Goal: Information Seeking & Learning: Learn about a topic

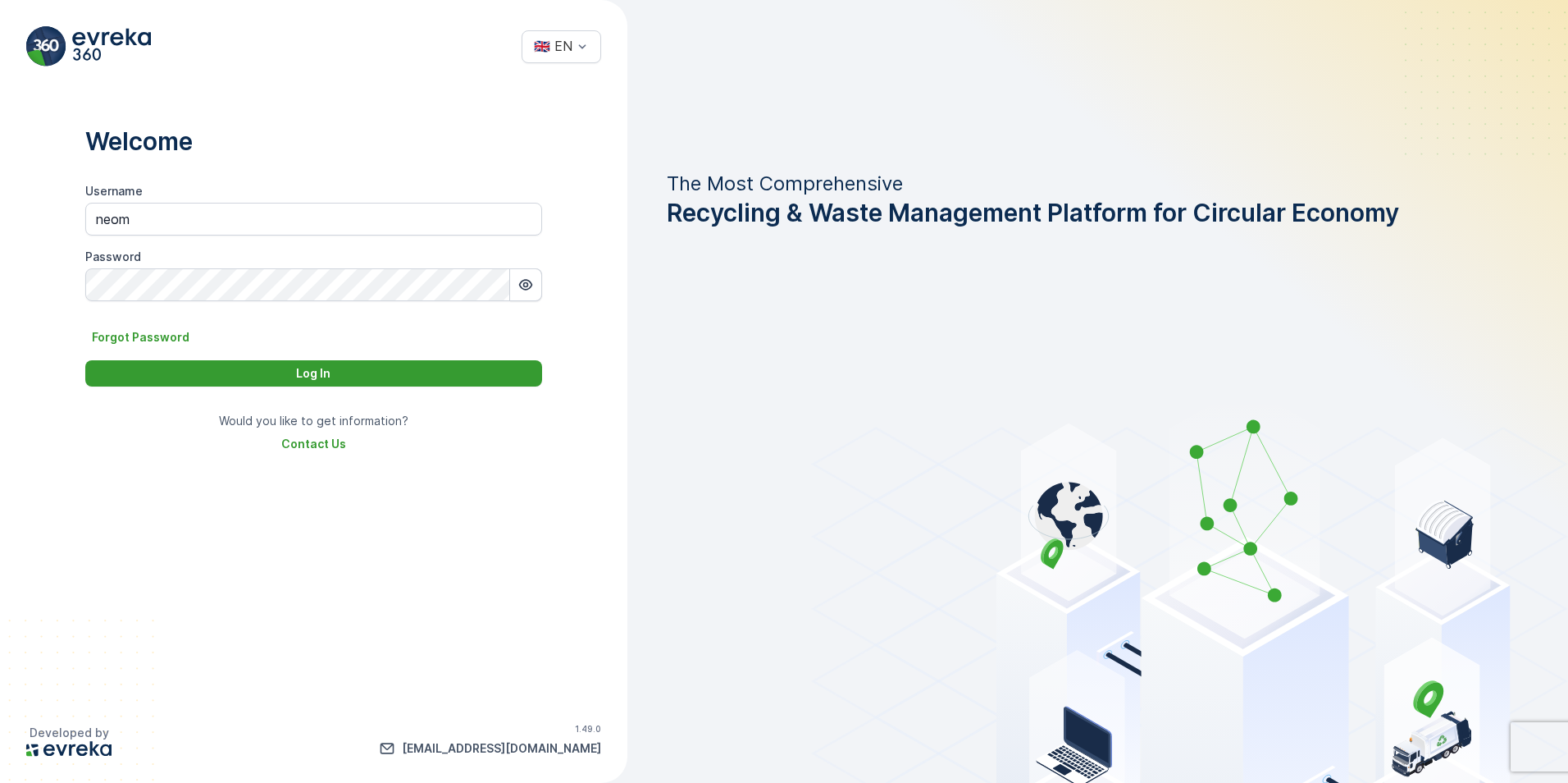
click at [362, 378] on div "Log In" at bounding box center [313, 373] width 437 height 16
click at [203, 217] on input "neom" at bounding box center [314, 219] width 457 height 33
type input "n"
click at [127, 214] on input "Username" at bounding box center [314, 219] width 457 height 33
paste input "[PERSON_NAME].[PERSON_NAME]"
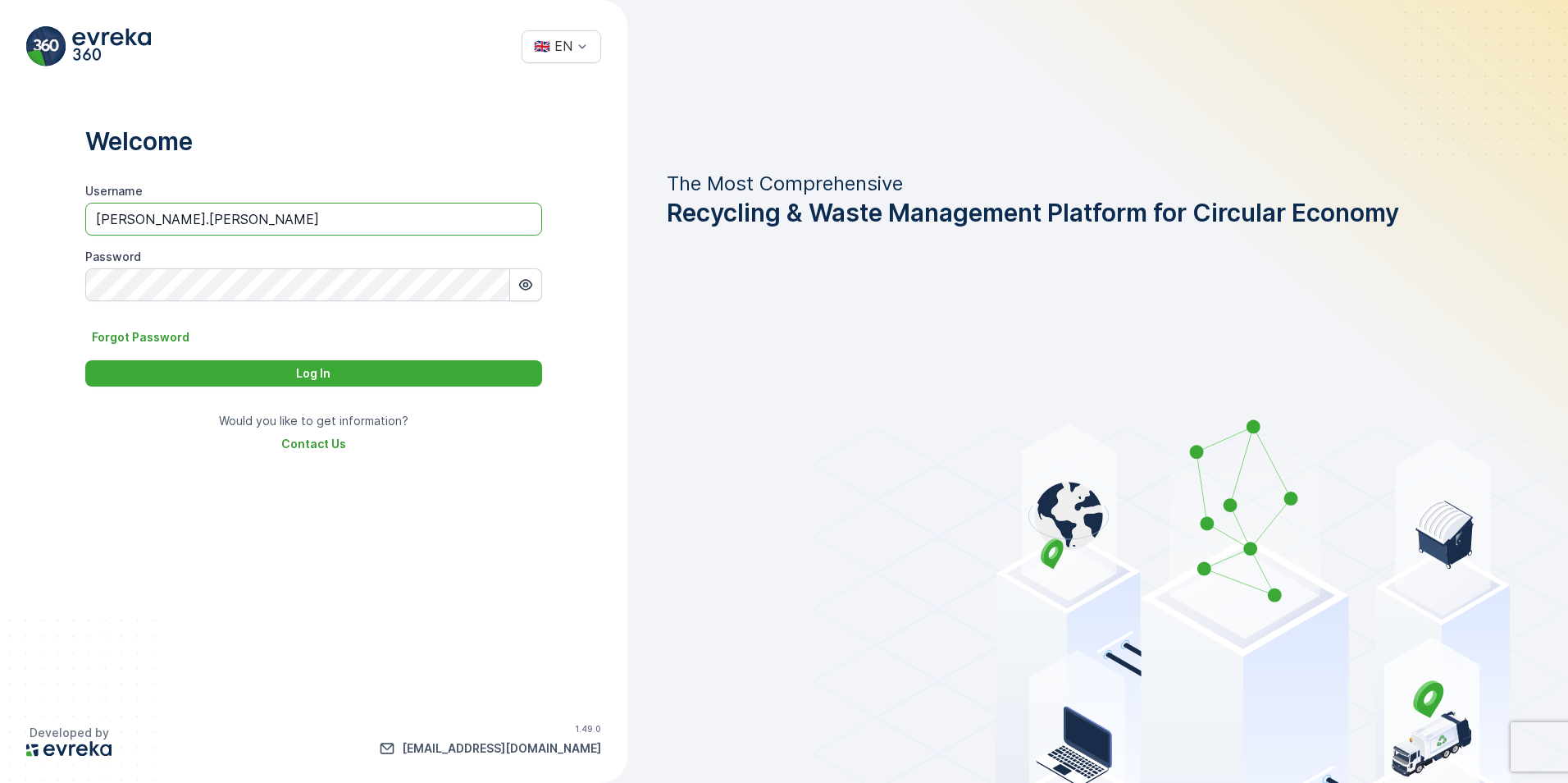
type input "[PERSON_NAME].[PERSON_NAME]"
click at [293, 376] on div "Log In" at bounding box center [313, 373] width 437 height 16
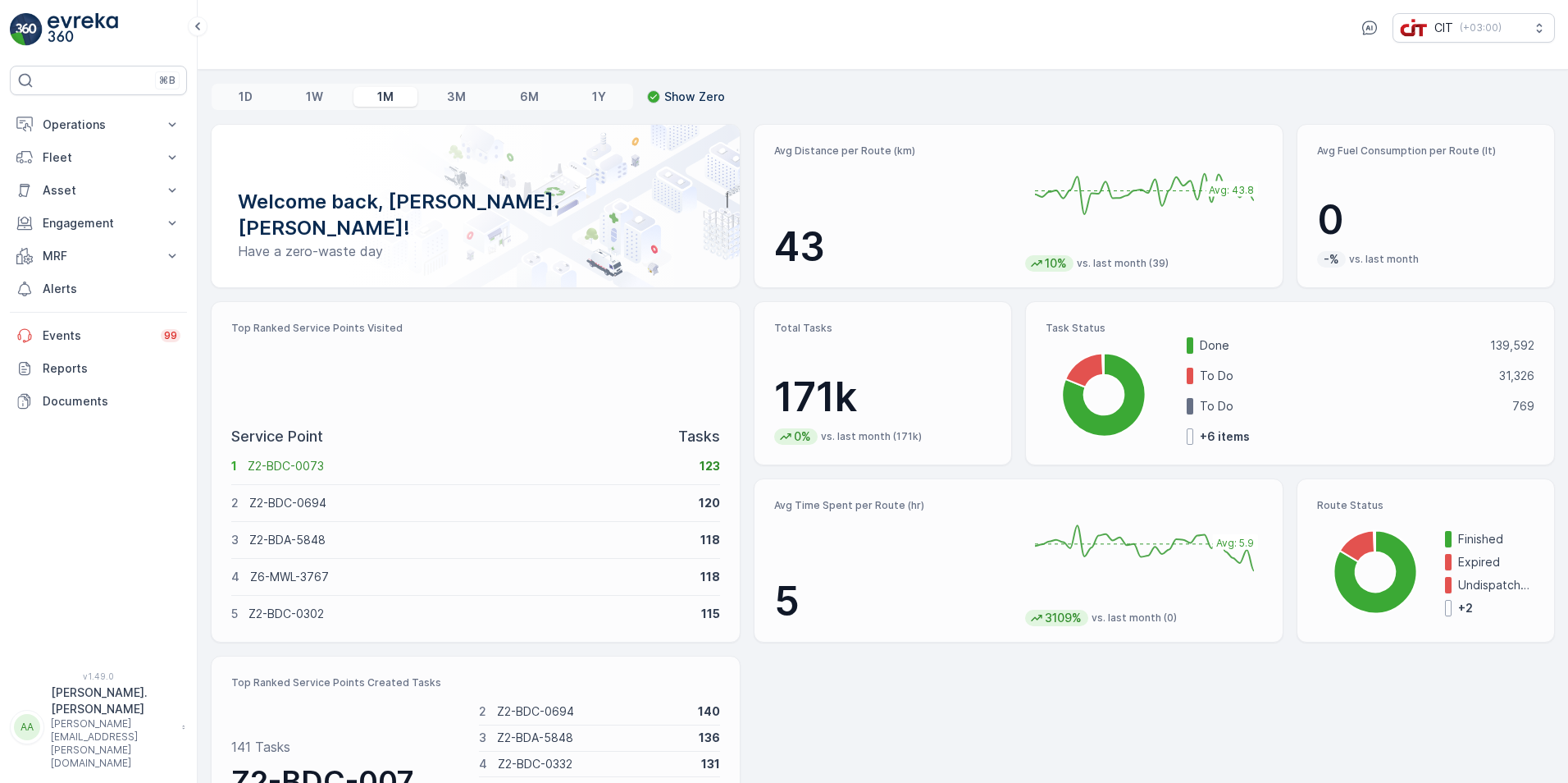
click at [1540, 218] on div "Avg Fuel Consumption per Route (lt) 0 -% vs. last month" at bounding box center [1426, 206] width 258 height 164
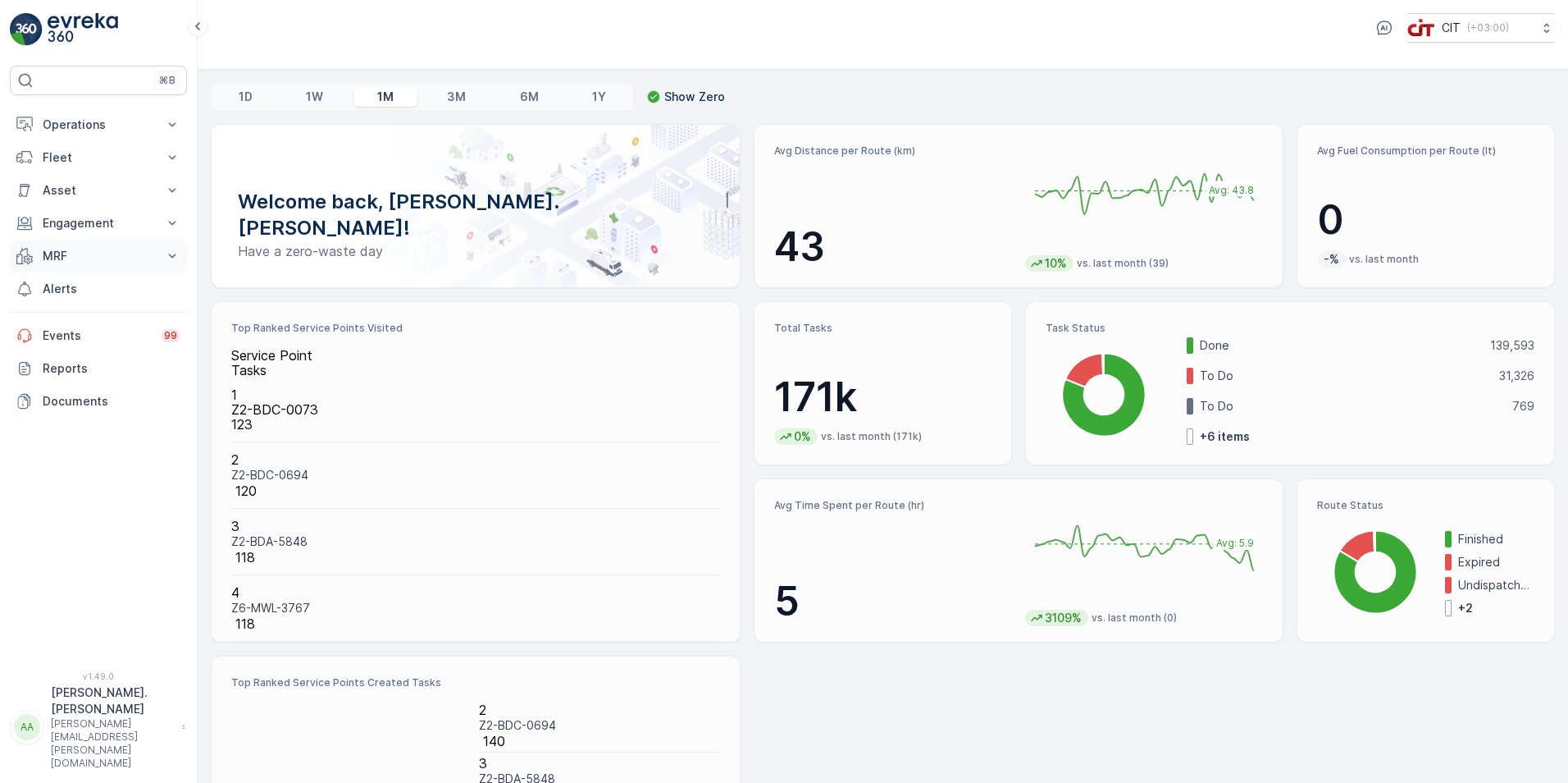
click at [154, 255] on button "MRF" at bounding box center [98, 256] width 177 height 33
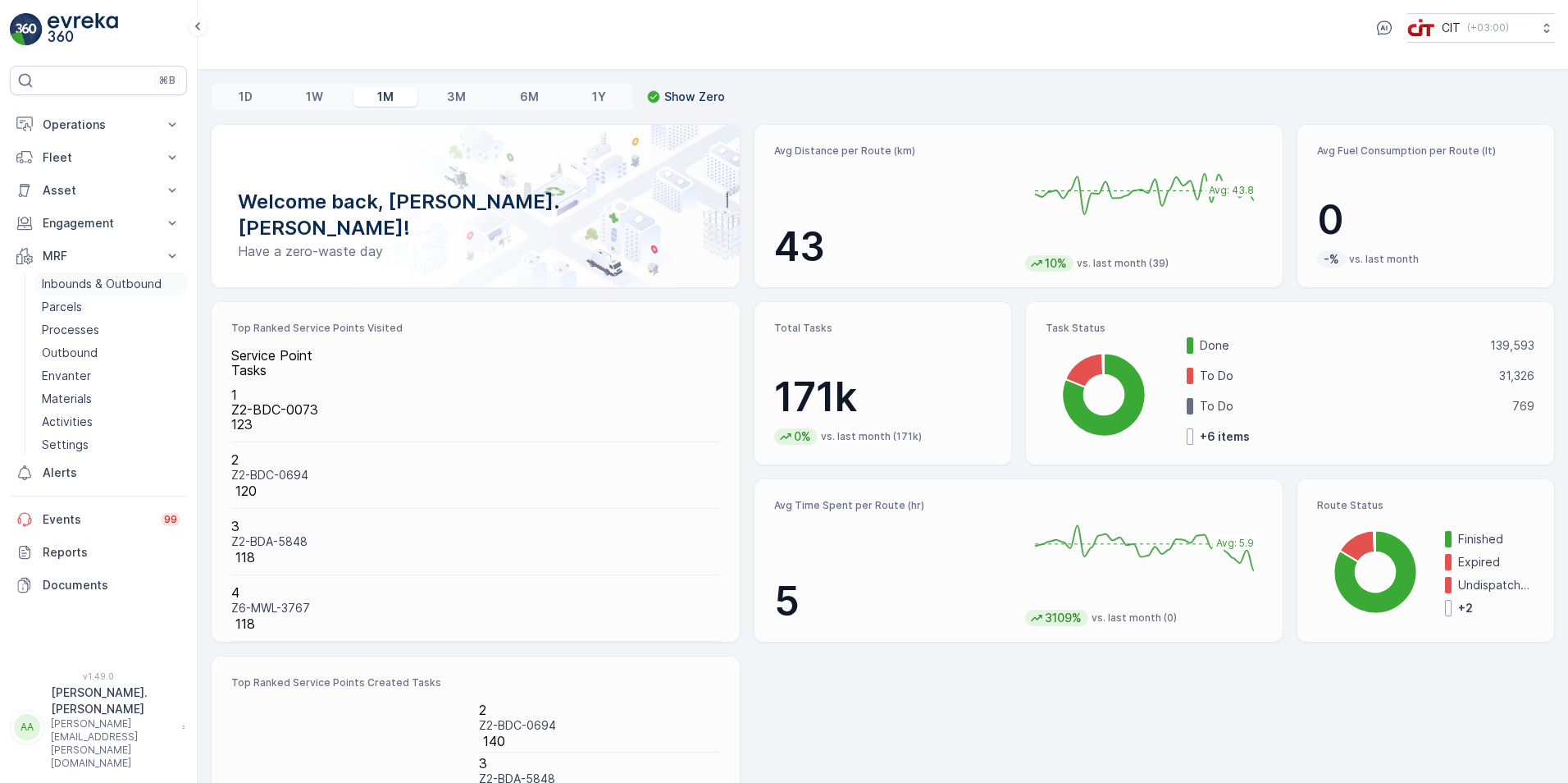
click at [119, 276] on p "Inbounds & Outbound" at bounding box center [102, 283] width 120 height 16
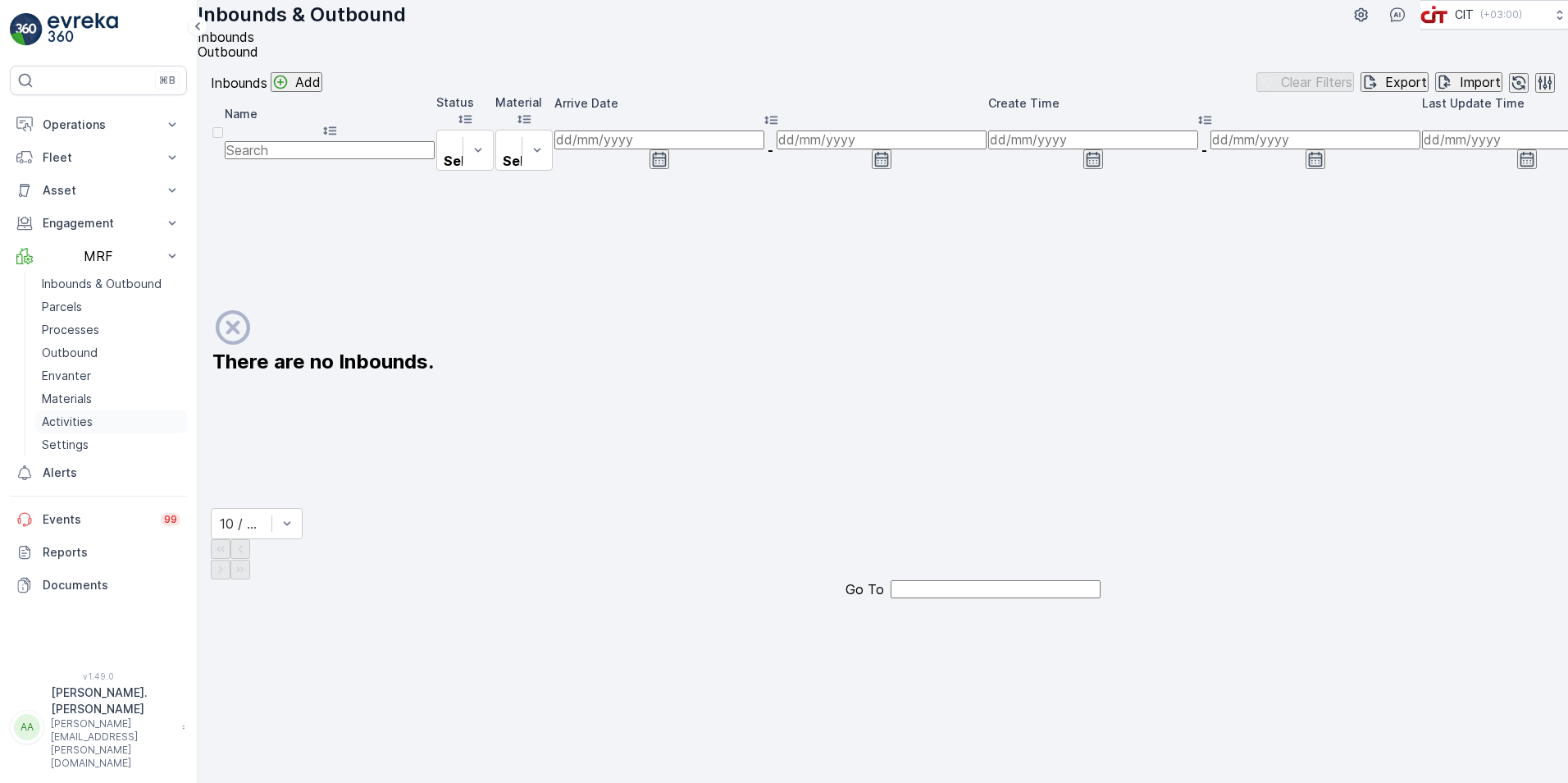
click at [83, 422] on p "Activities" at bounding box center [67, 421] width 50 height 16
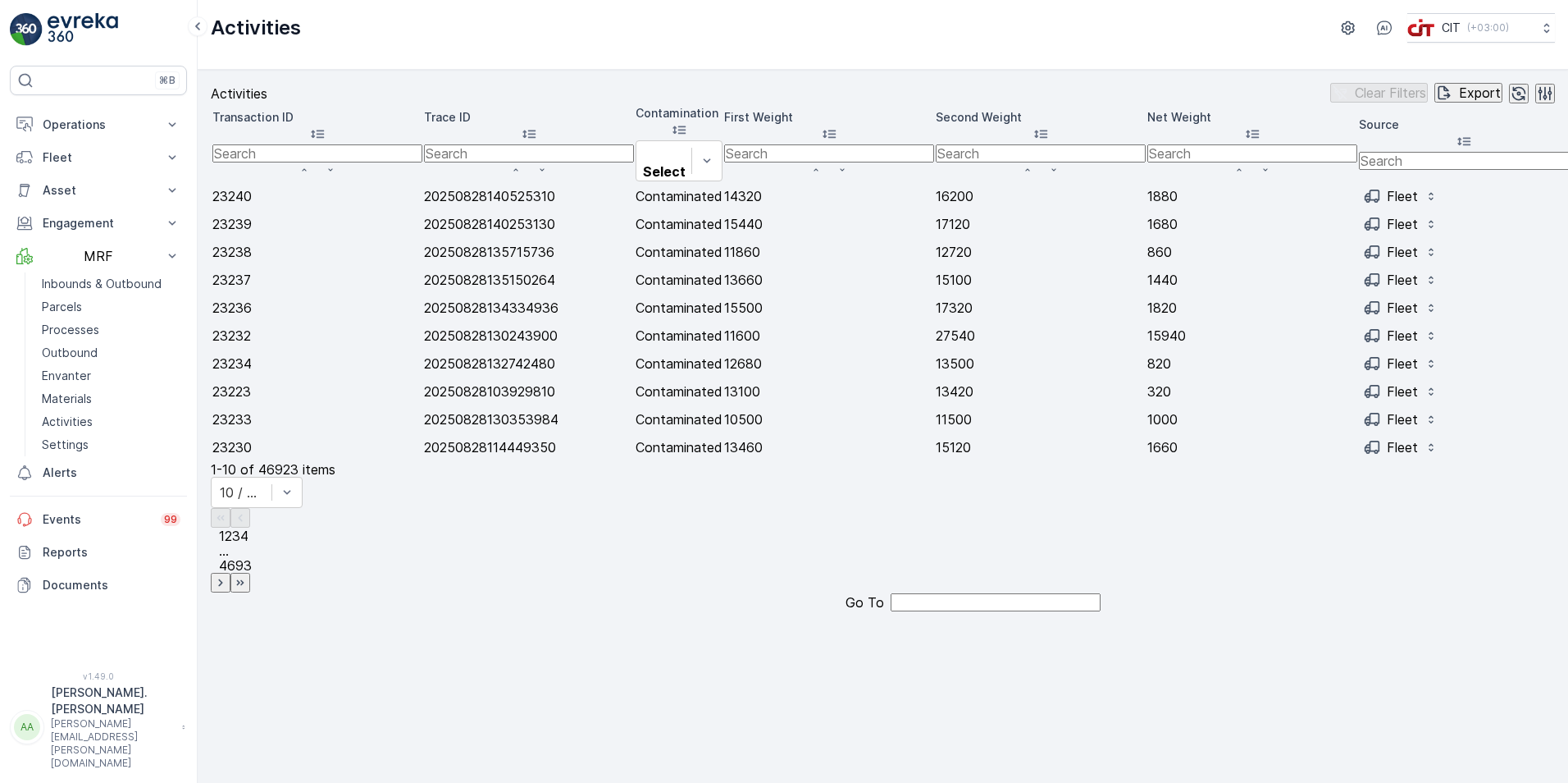
scroll to position [0, 1328]
click at [1537, 100] on icon "button" at bounding box center [1545, 93] width 16 height 16
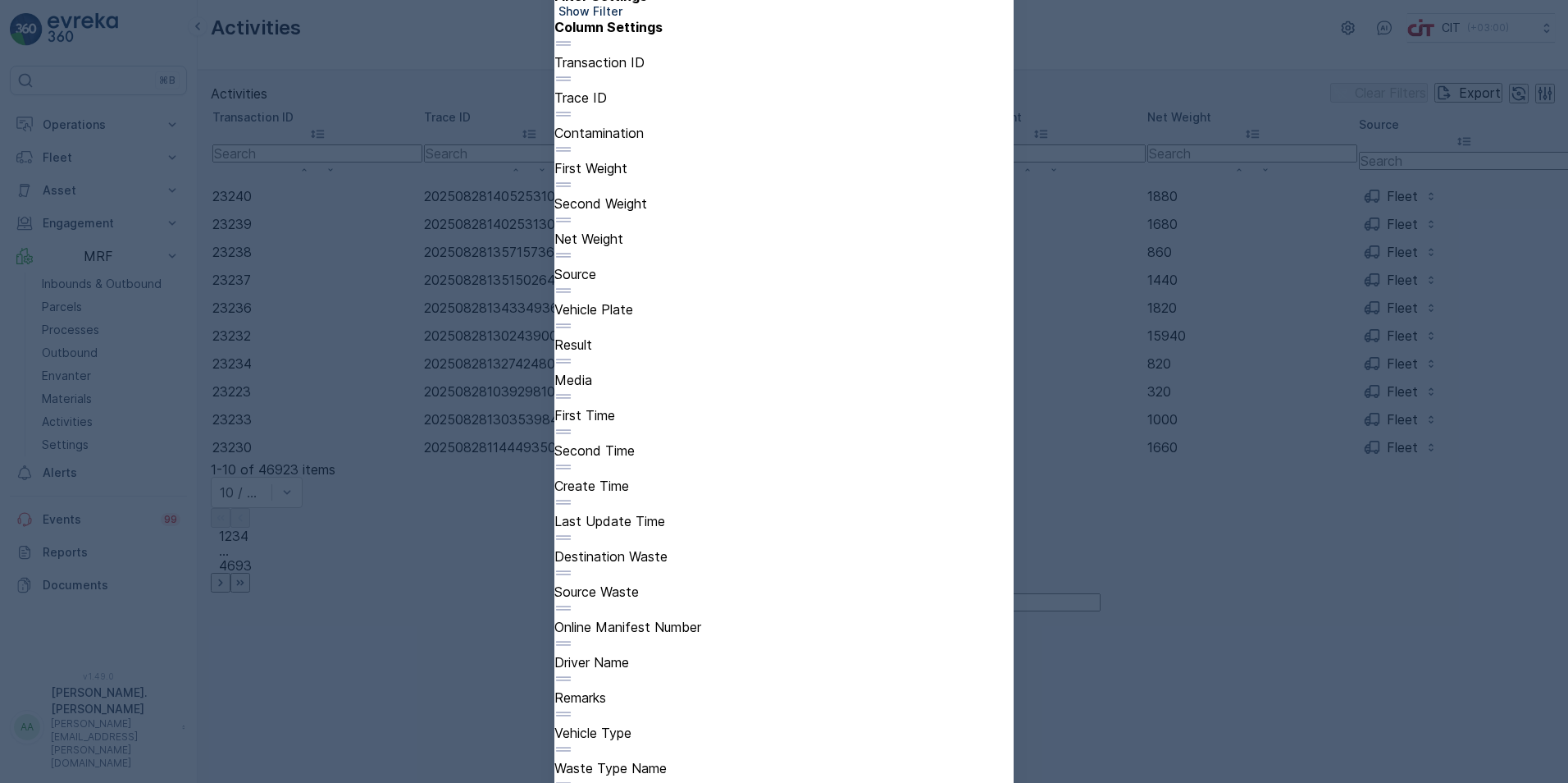
click at [554, 140] on div at bounding box center [554, 140] width 0 height 0
click at [554, 140] on input "checkbox" at bounding box center [554, 140] width 0 height 0
click at [554, 175] on div at bounding box center [554, 175] width 0 height 0
click at [554, 175] on input "checkbox" at bounding box center [554, 175] width 0 height 0
click at [554, 211] on div at bounding box center [554, 211] width 0 height 0
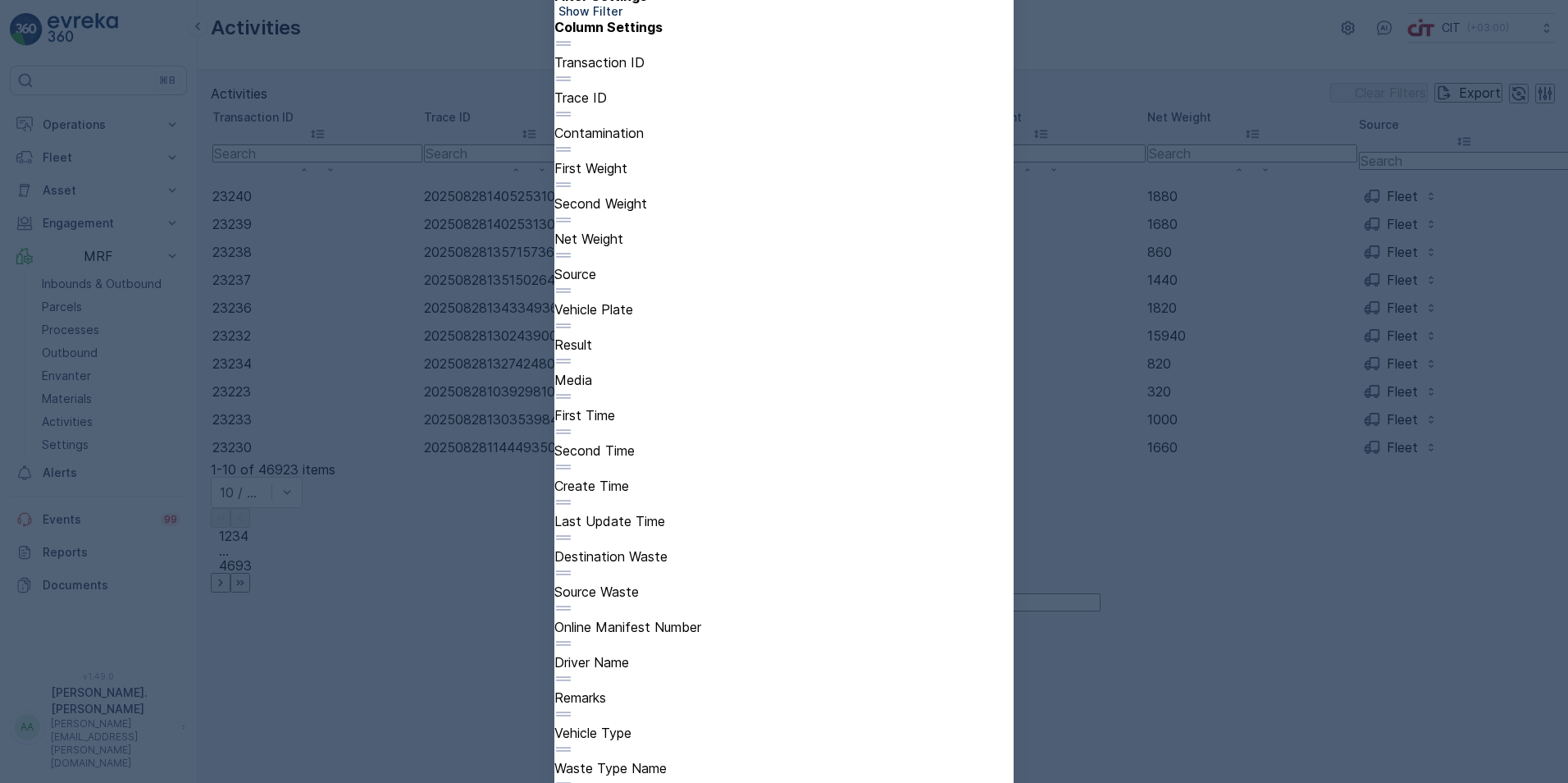
click at [554, 211] on input "checkbox" at bounding box center [554, 211] width 0 height 0
click at [963, 669] on div at bounding box center [784, 669] width 459 height 0
click at [554, 669] on div at bounding box center [554, 669] width 0 height 0
click at [554, 669] on input "checkbox" at bounding box center [554, 669] width 0 height 0
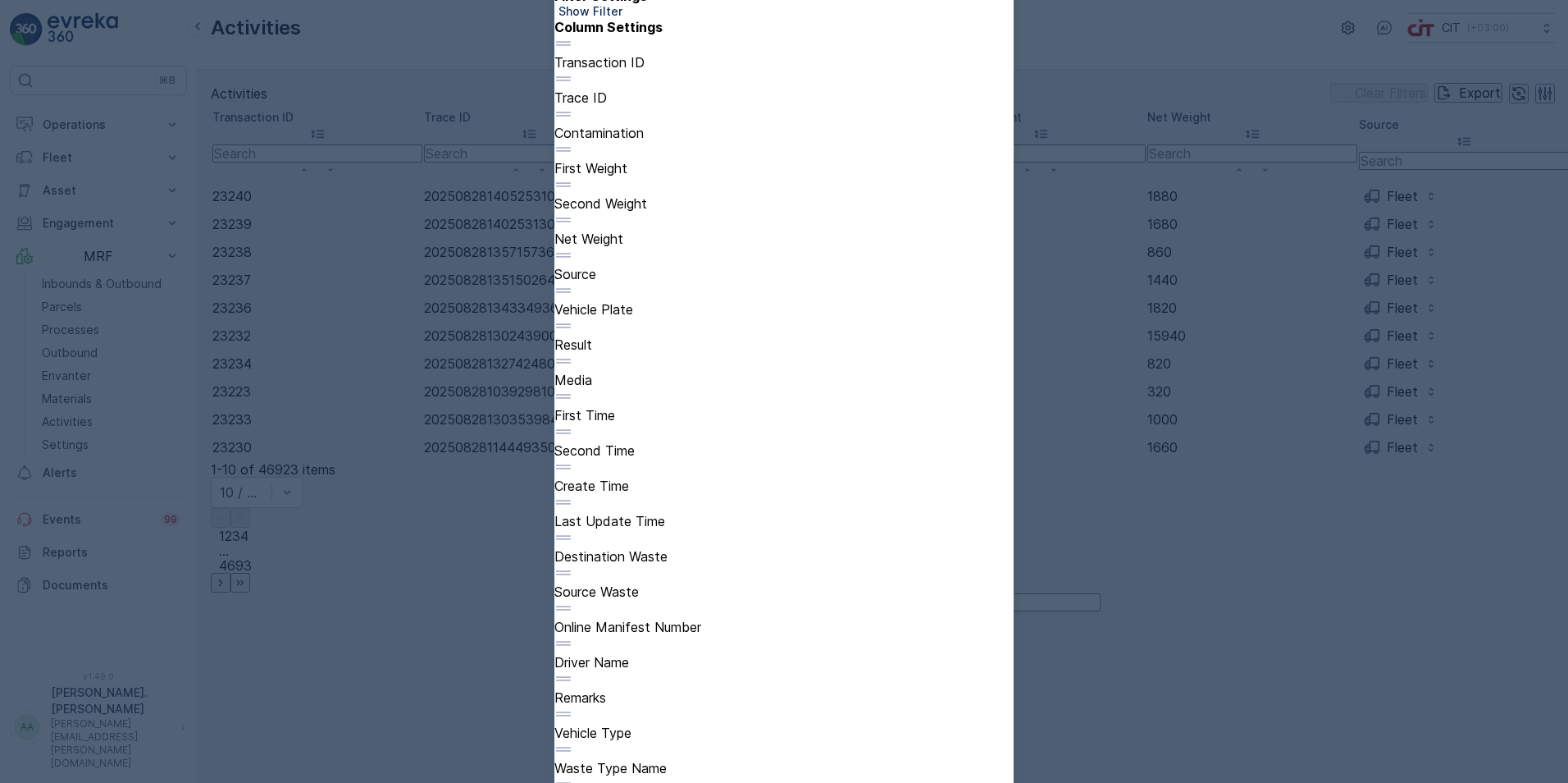
click at [554, 705] on div at bounding box center [554, 705] width 0 height 0
click at [554, 705] on input "checkbox" at bounding box center [554, 705] width 0 height 0
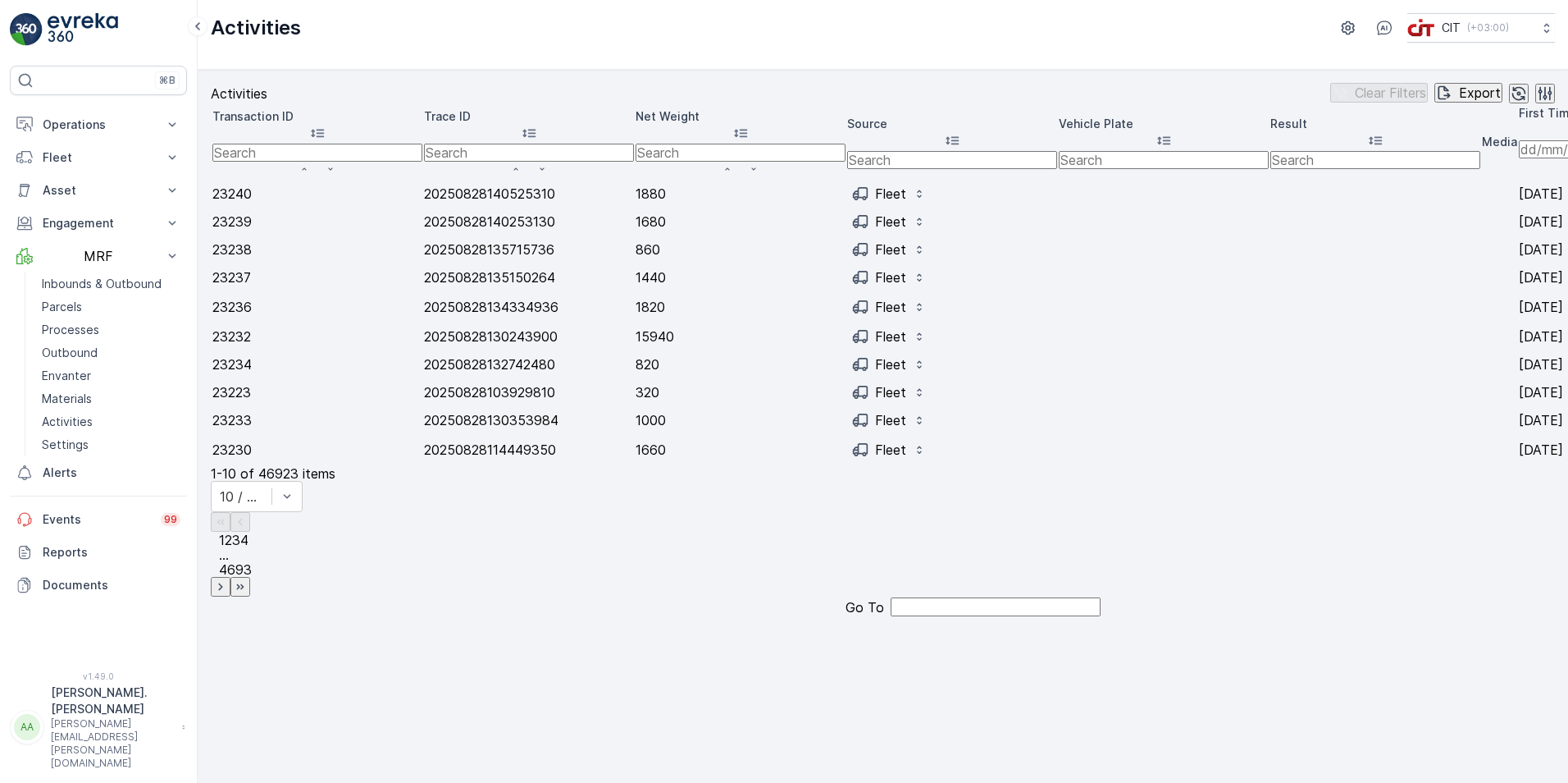
scroll to position [0, 272]
click at [1059, 169] on input "text" at bounding box center [1163, 159] width 210 height 18
click at [847, 169] on input "text" at bounding box center [951, 159] width 210 height 18
click at [913, 200] on icon "button" at bounding box center [919, 193] width 13 height 13
click at [1059, 207] on td at bounding box center [1163, 193] width 210 height 27
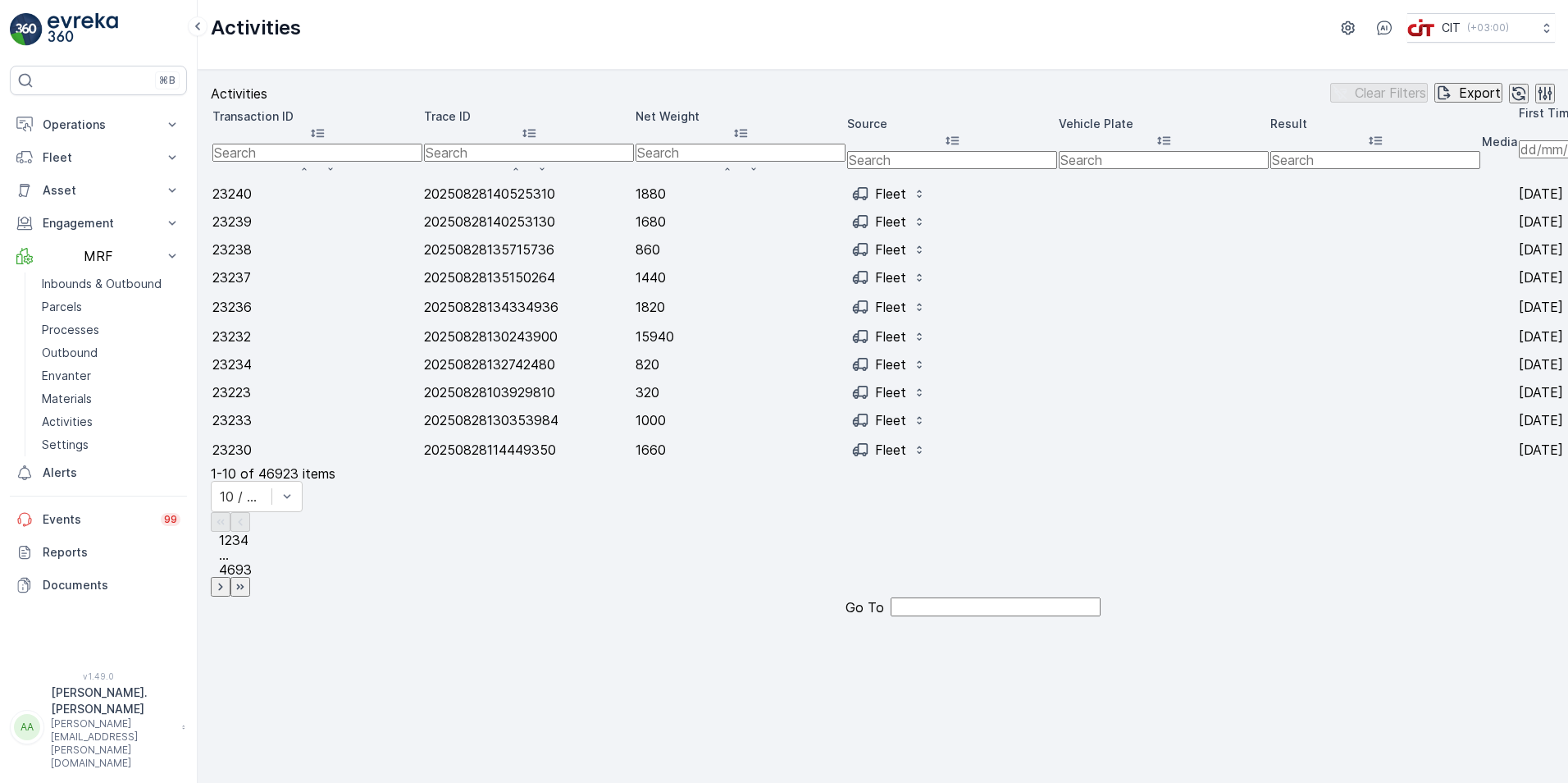
click at [1059, 263] on td at bounding box center [1163, 249] width 210 height 27
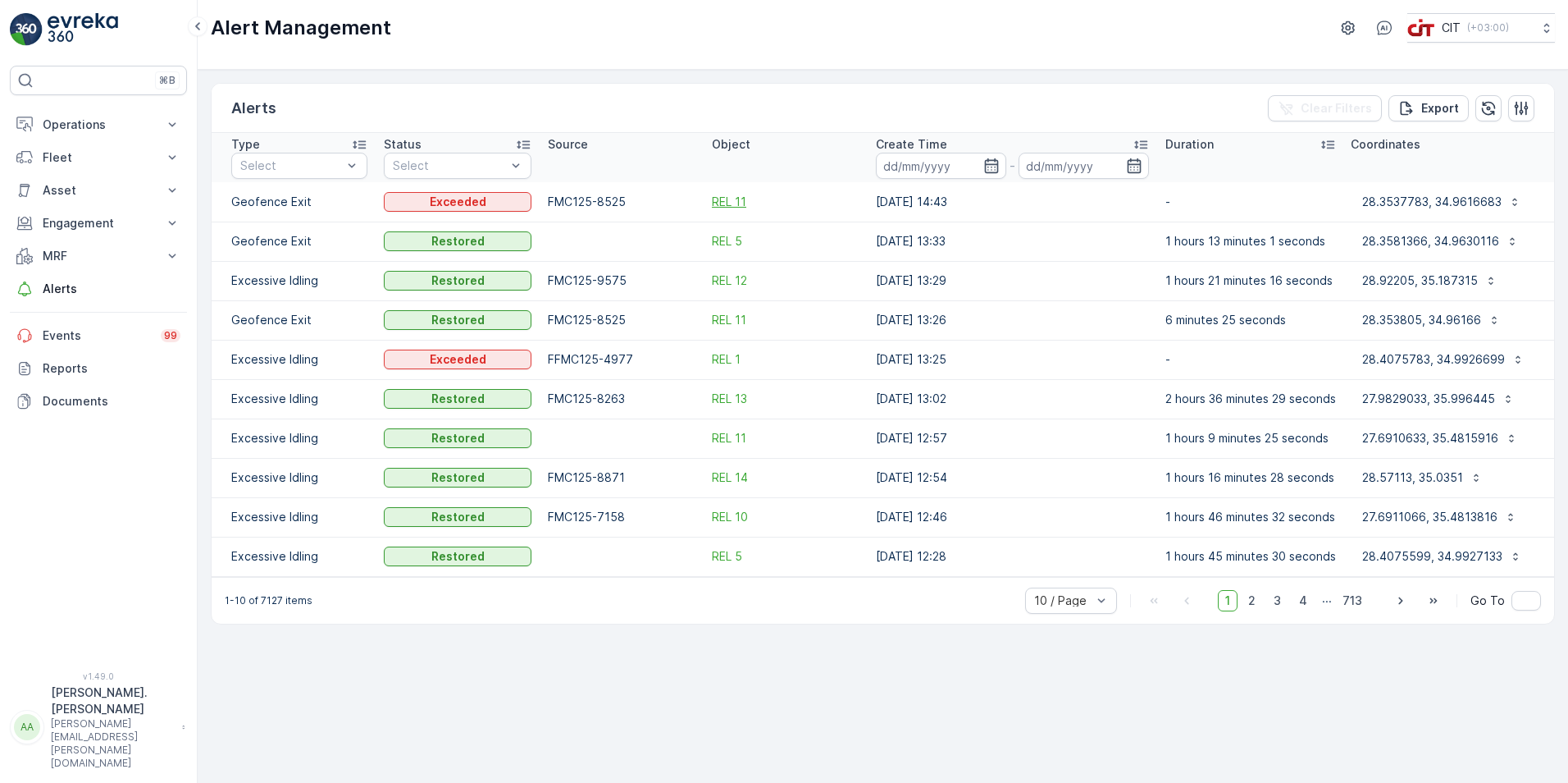
click at [612, 203] on span "REL 11" at bounding box center [729, 201] width 34 height 16
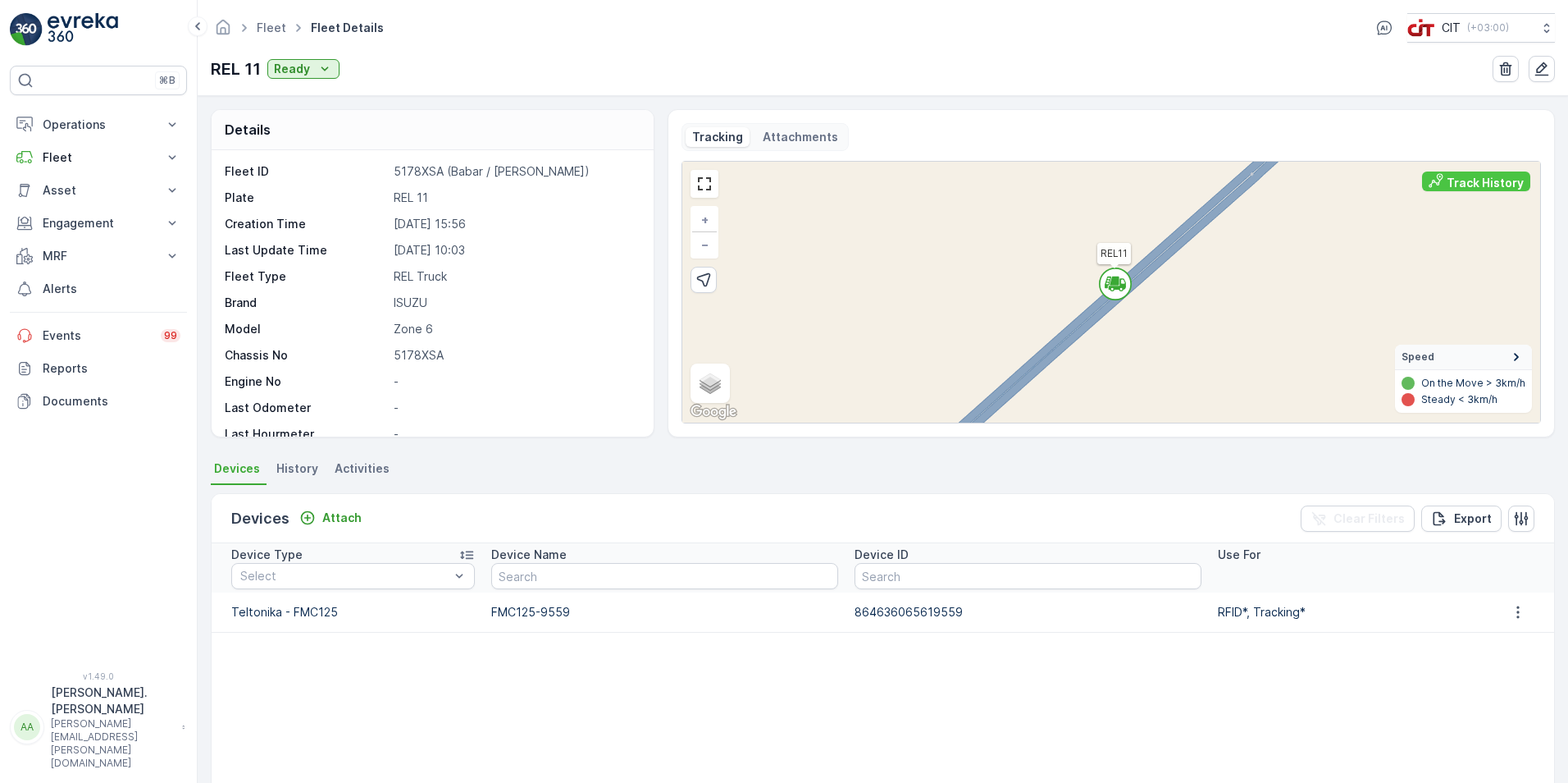
click at [612, 240] on icon at bounding box center [1516, 357] width 18 height 18
click at [612, 240] on icon at bounding box center [1517, 400] width 9 height 5
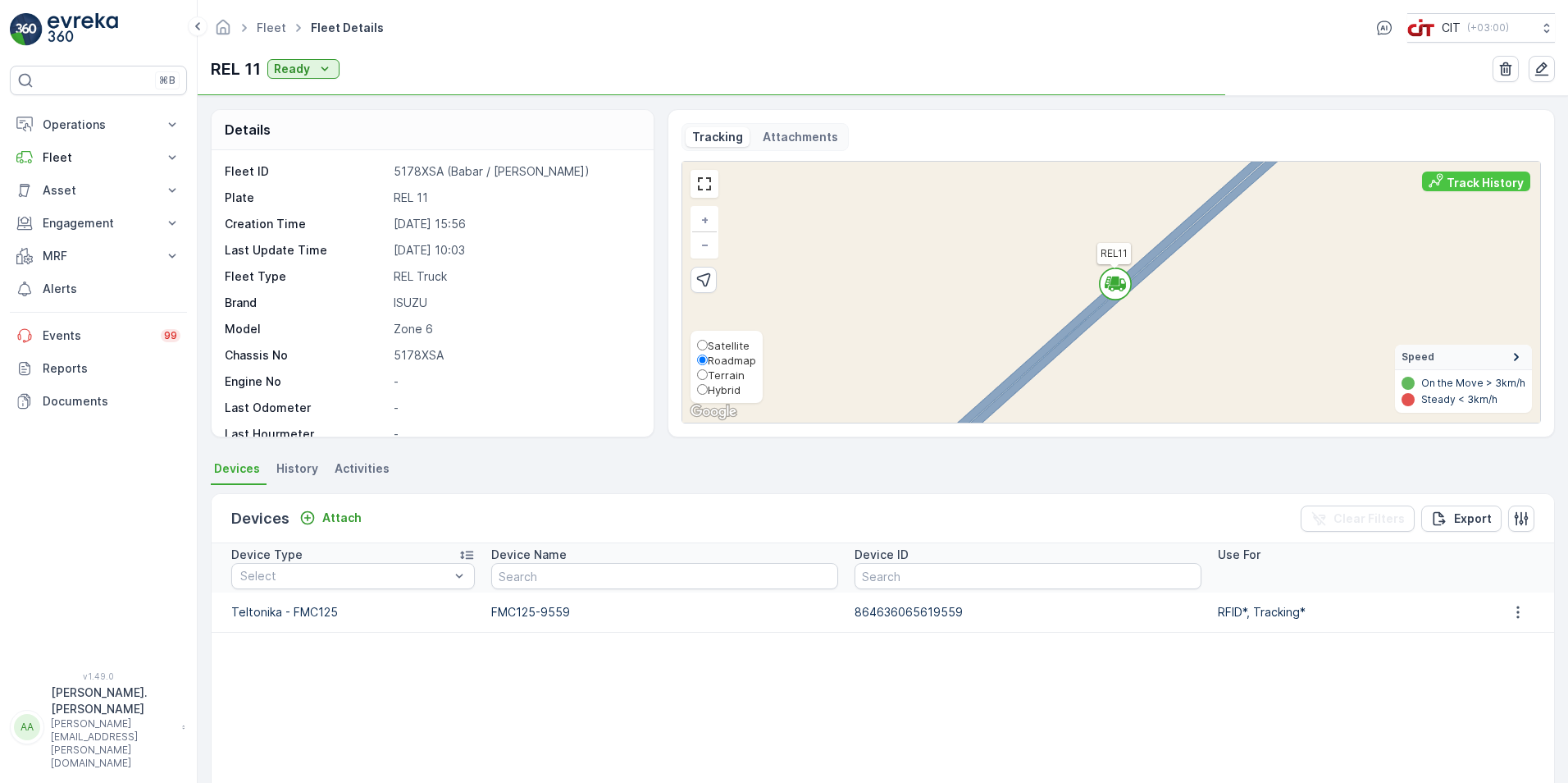
click at [612, 240] on input "Satellite" at bounding box center [702, 345] width 10 height 10
radio input "true"
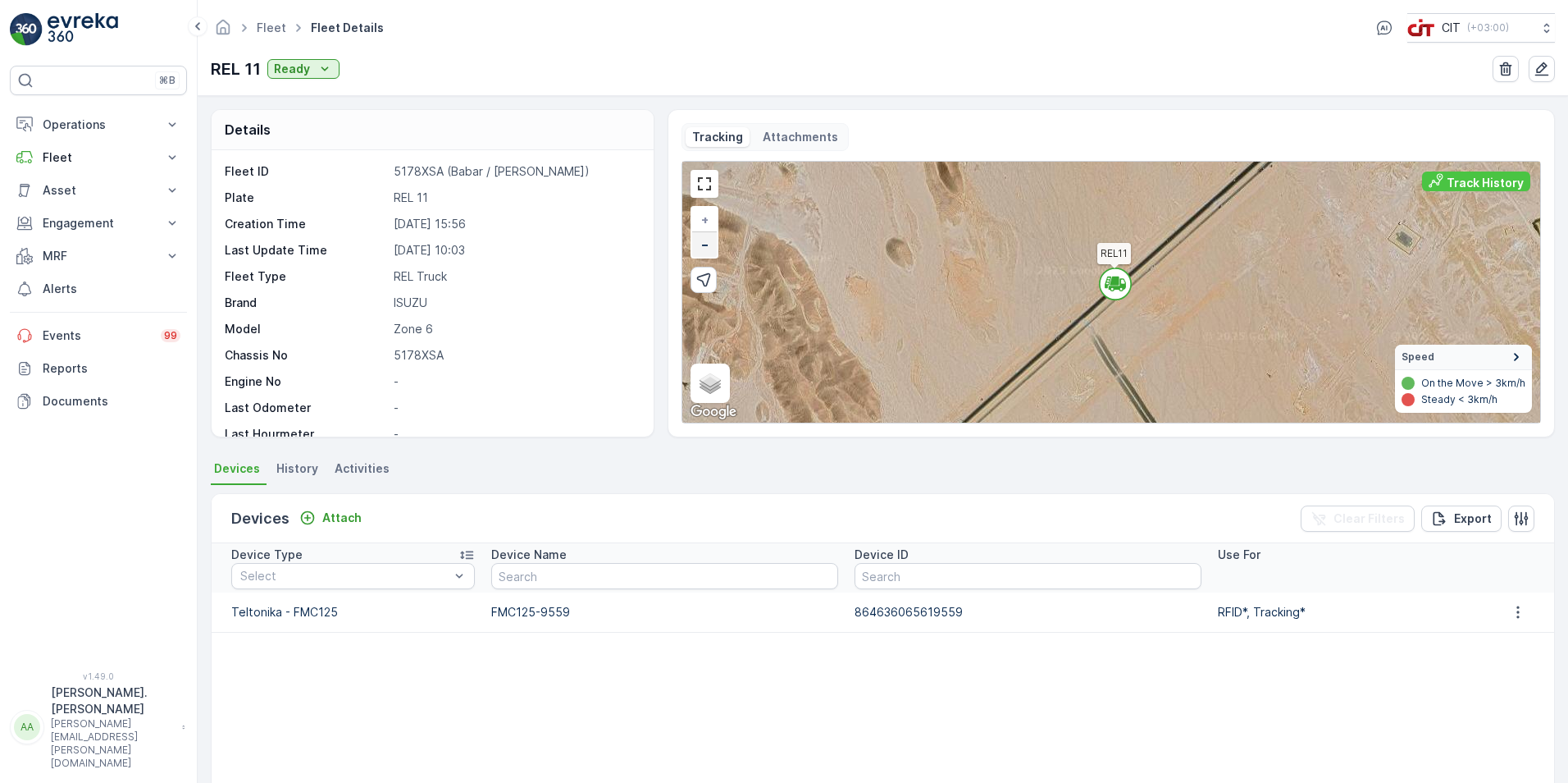
click at [612, 240] on link "−" at bounding box center [704, 244] width 25 height 25
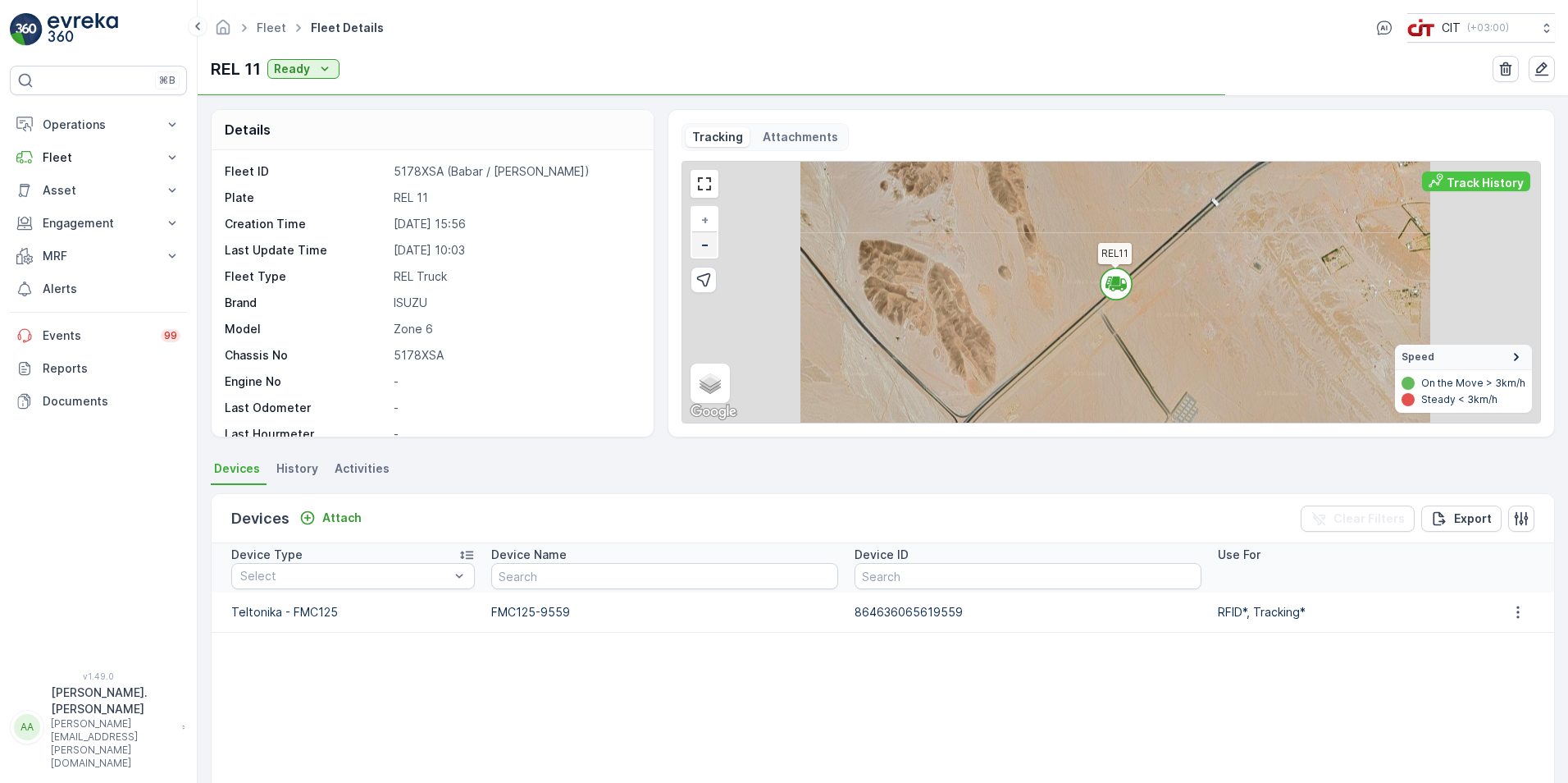
click at [612, 240] on link "−" at bounding box center [704, 244] width 25 height 25
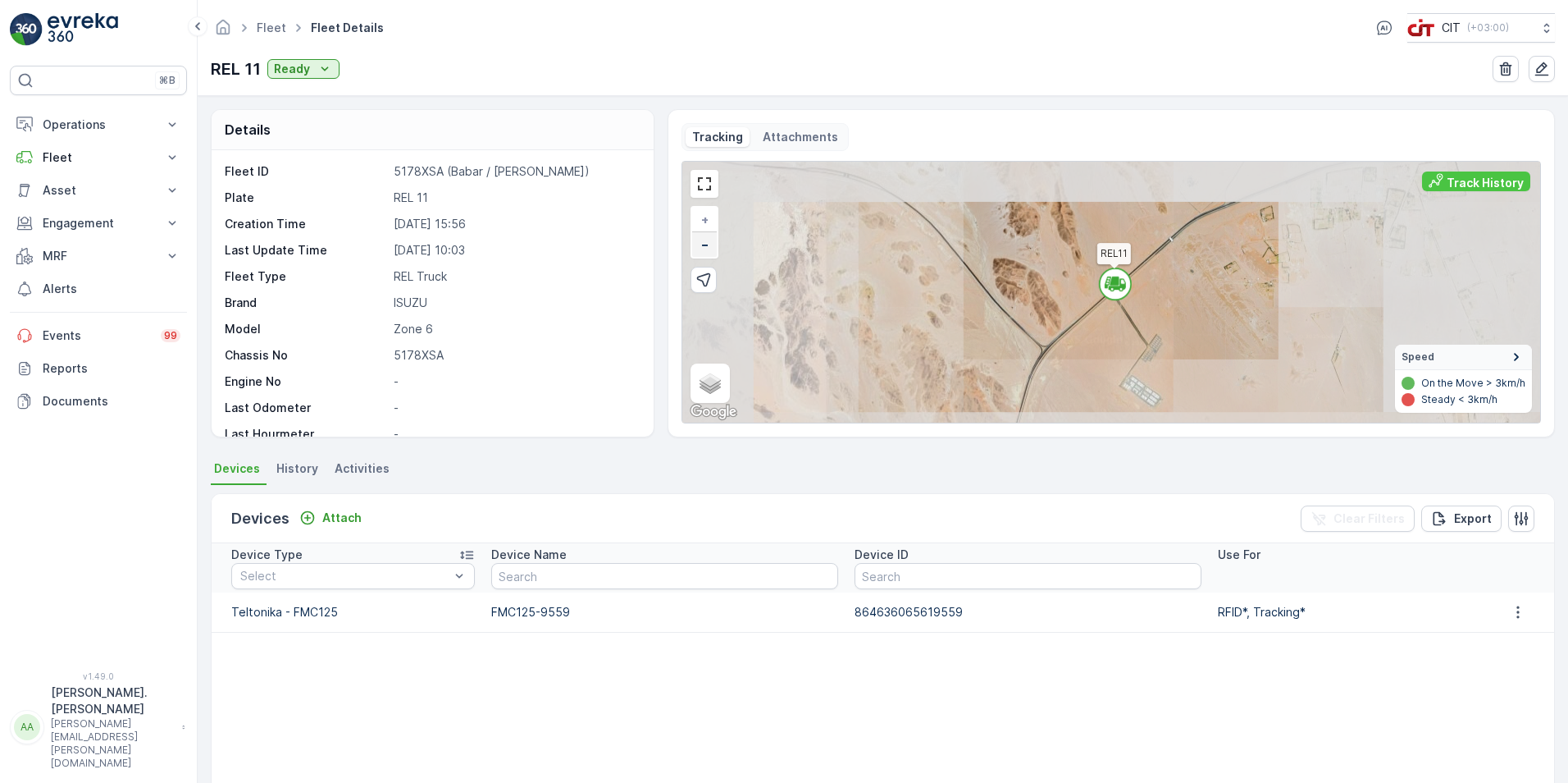
click at [612, 240] on link "−" at bounding box center [704, 244] width 25 height 25
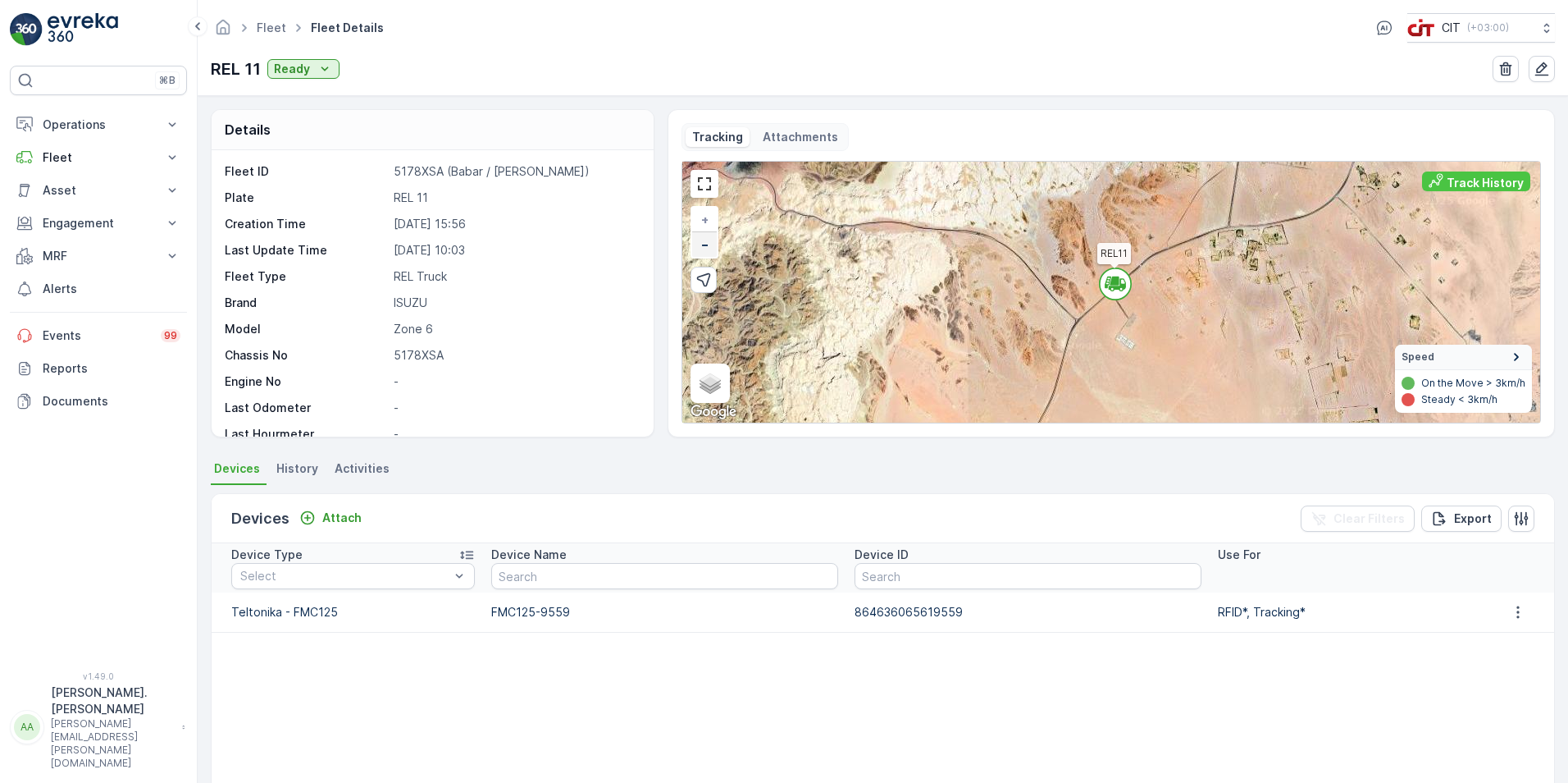
click at [612, 240] on link "−" at bounding box center [704, 244] width 25 height 25
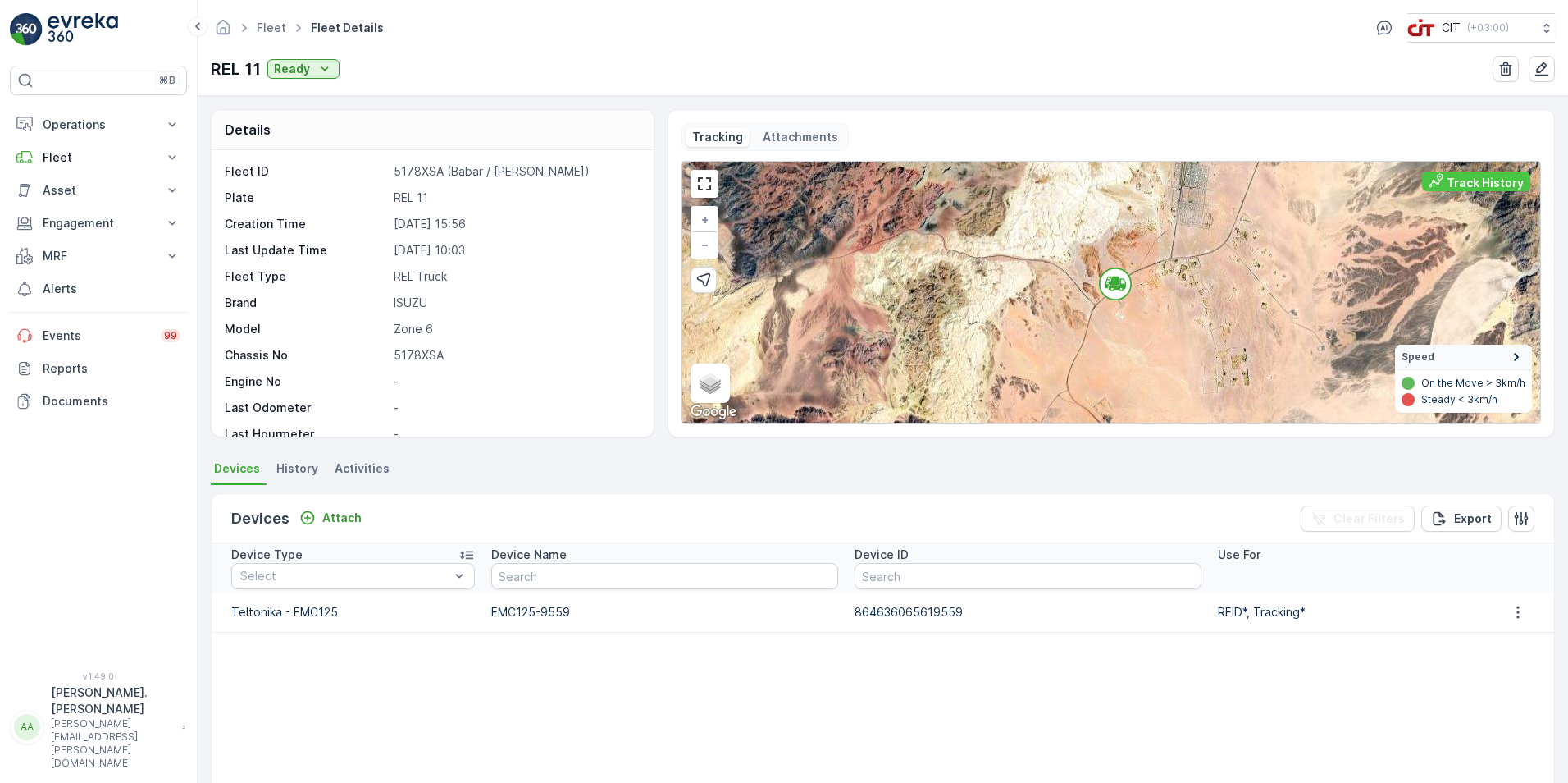
drag, startPoint x: 1260, startPoint y: 276, endPoint x: 1080, endPoint y: 400, distance: 218.6
click at [612, 240] on div "+ − Satellite Roadmap Terrain Hybrid Leaflet Keyboard shortcuts Map Data Image …" at bounding box center [1111, 292] width 858 height 261
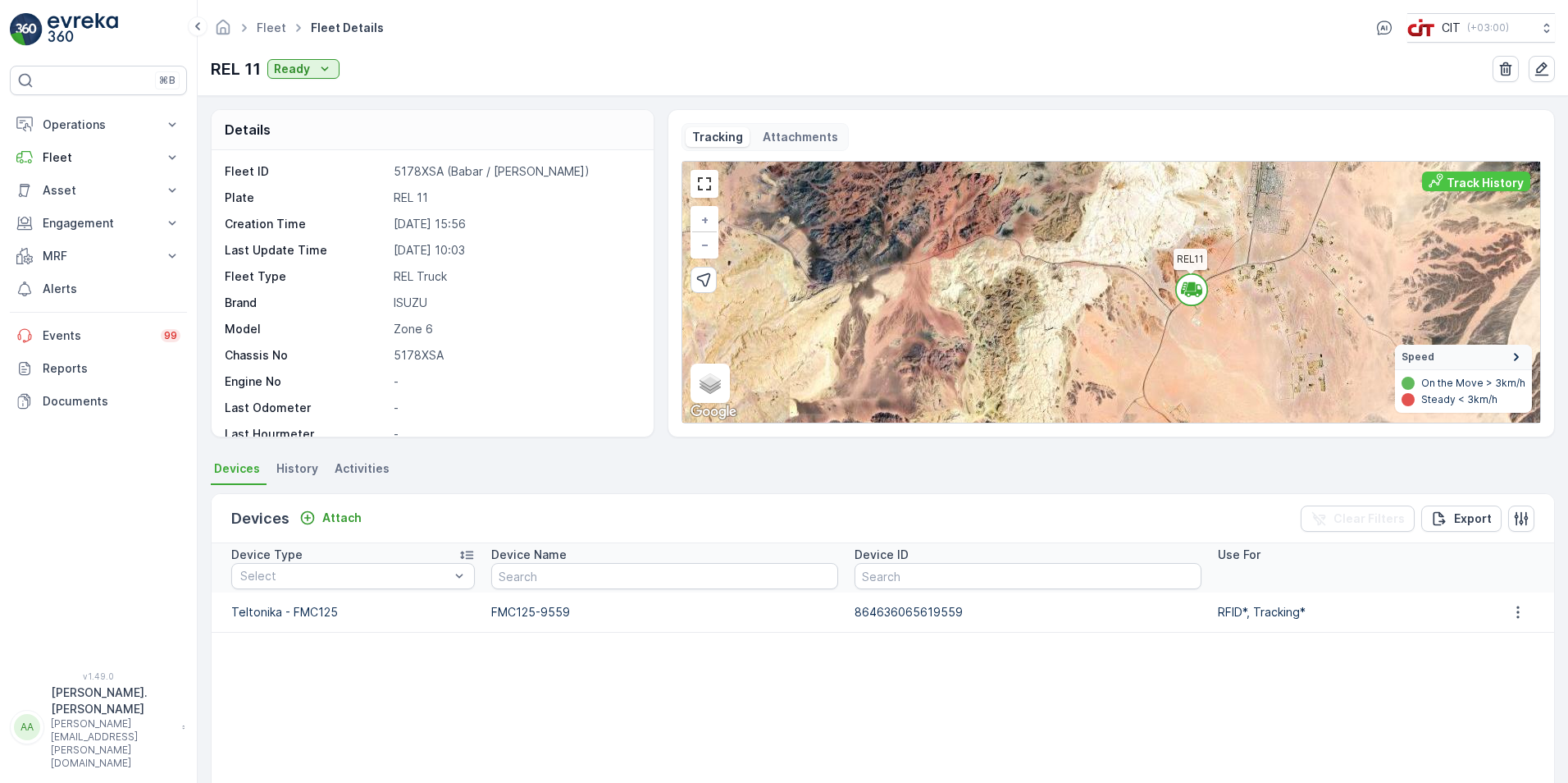
drag, startPoint x: 1068, startPoint y: 377, endPoint x: 1145, endPoint y: 383, distance: 77.2
click at [612, 240] on div "REL11 + − Satellite Roadmap Terrain Hybrid Leaflet Keyboard shortcuts Map Data …" at bounding box center [1111, 292] width 858 height 261
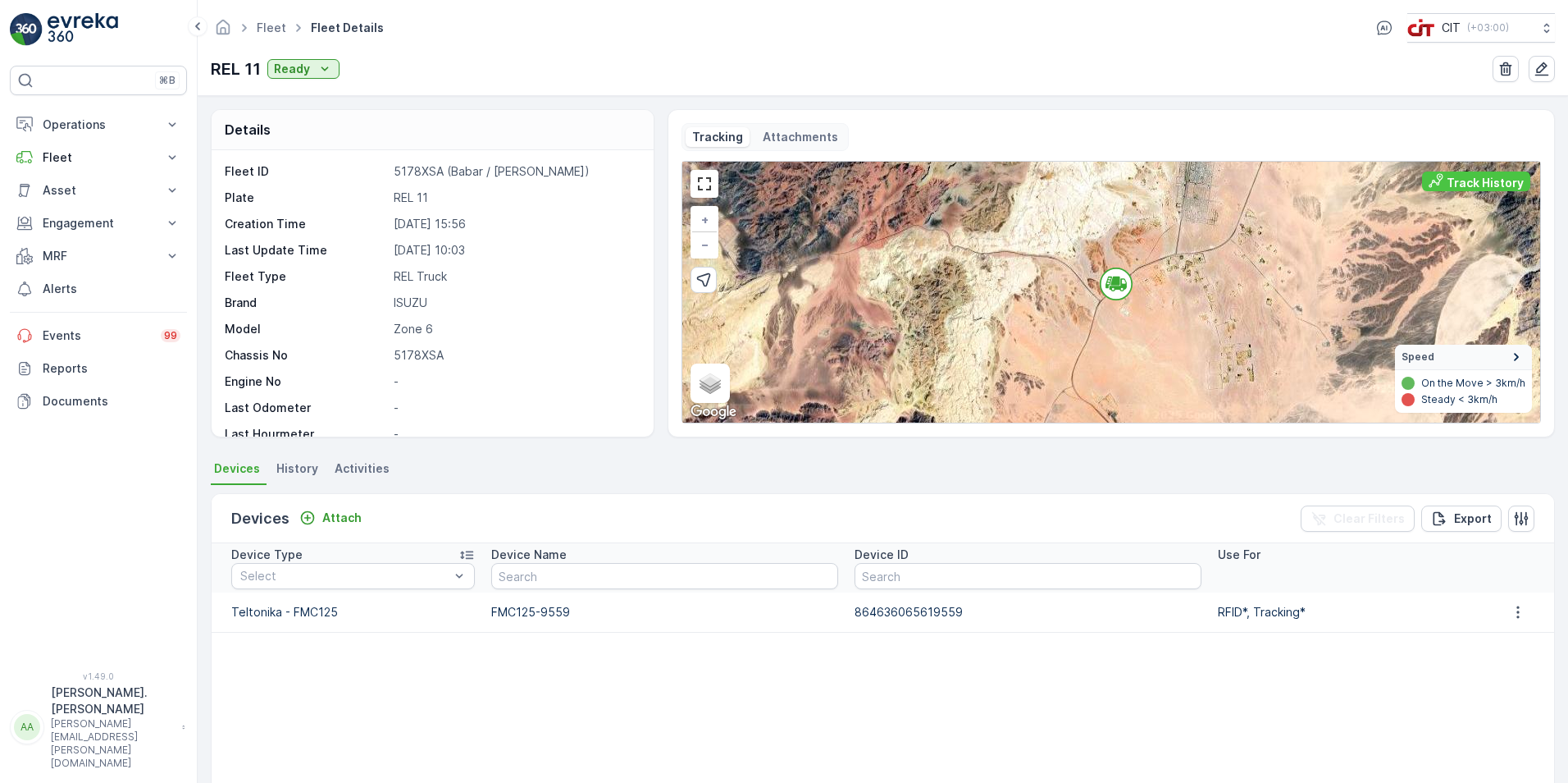
drag, startPoint x: 1023, startPoint y: 251, endPoint x: 1219, endPoint y: 289, distance: 199.6
click at [612, 240] on div "+ − Satellite Roadmap Terrain Hybrid Leaflet Keyboard shortcuts Map Data Image …" at bounding box center [1111, 292] width 858 height 261
click at [612, 240] on div "REL11 + − Satellite Roadmap Terrain Hybrid Leaflet Keyboard shortcuts Map Data …" at bounding box center [1111, 292] width 858 height 261
click at [612, 240] on icon at bounding box center [1118, 288] width 16 height 3
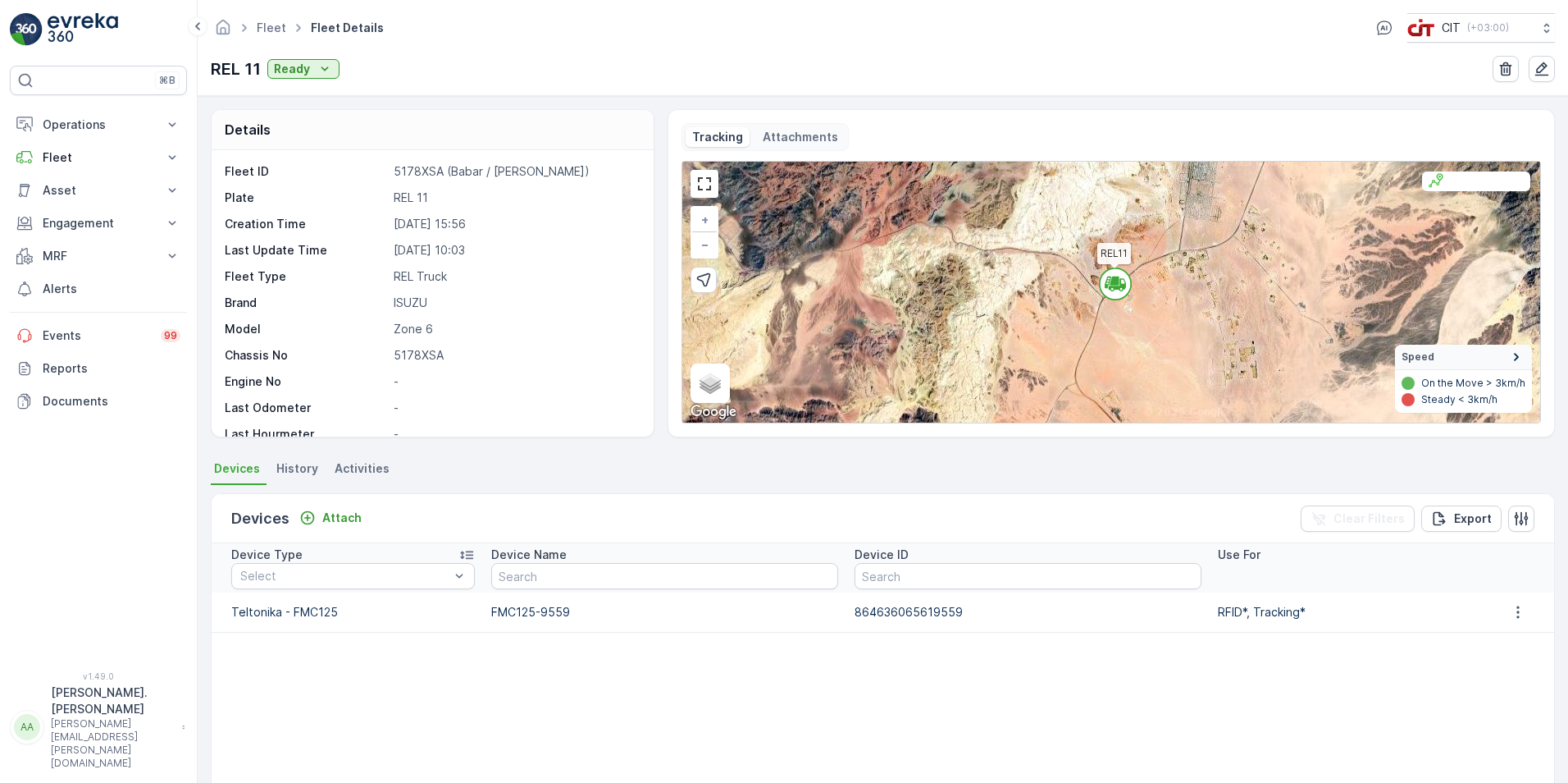
click at [612, 187] on div "Track History" at bounding box center [1485, 182] width 77 height 16
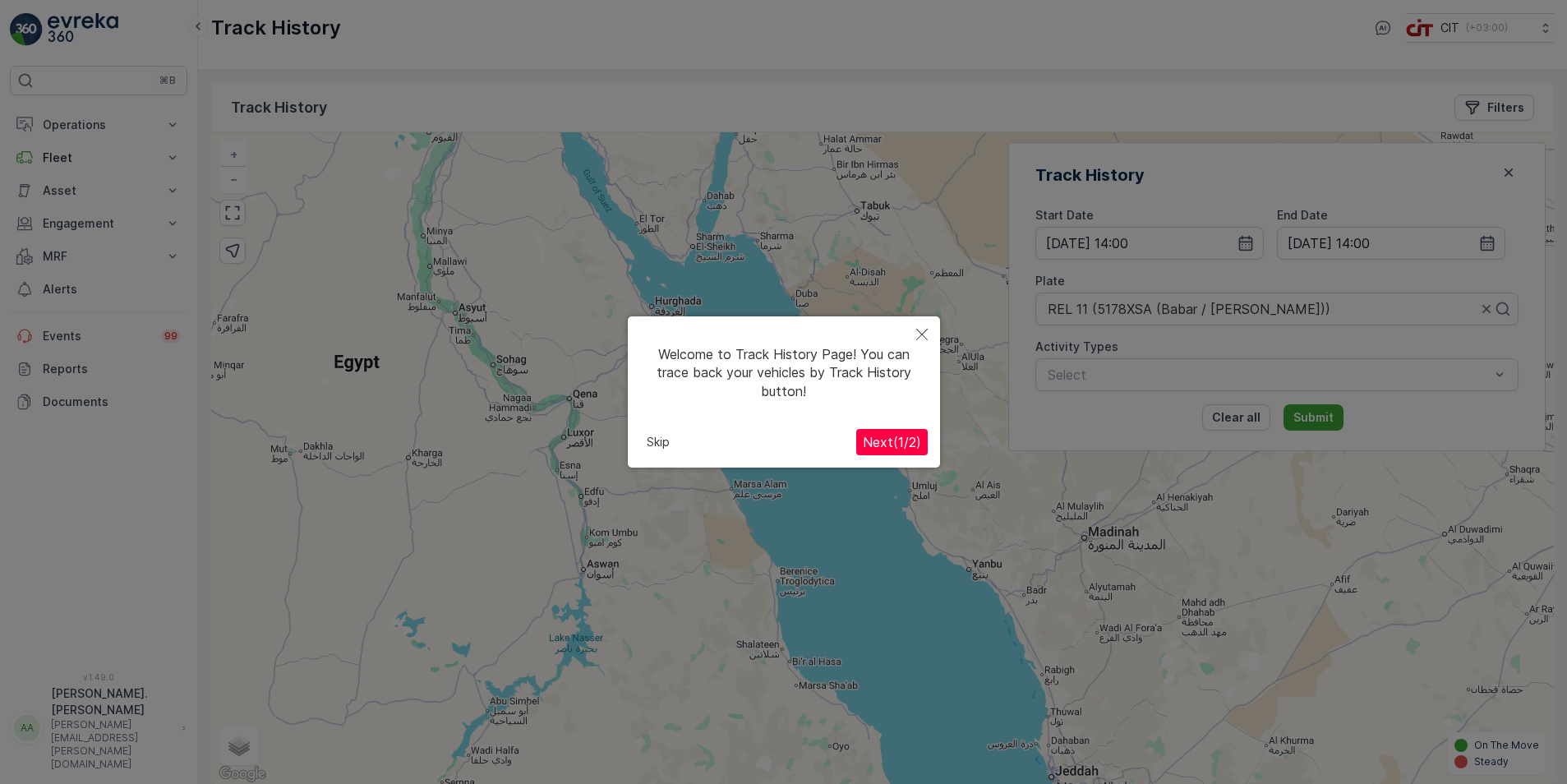
click at [614, 240] on button "Skip" at bounding box center [658, 441] width 36 height 25
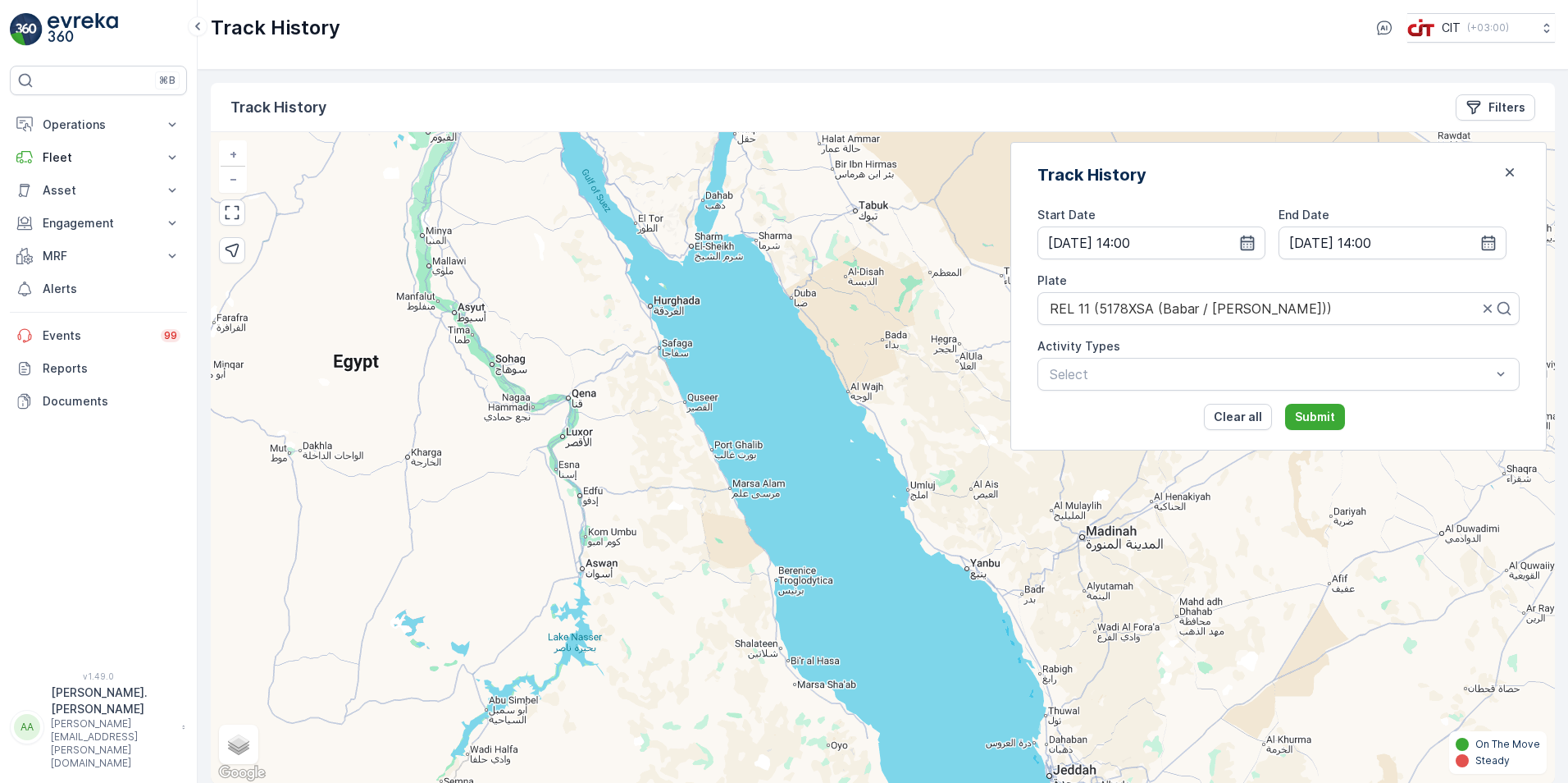
click at [612, 240] on icon "button" at bounding box center [1247, 242] width 16 height 16
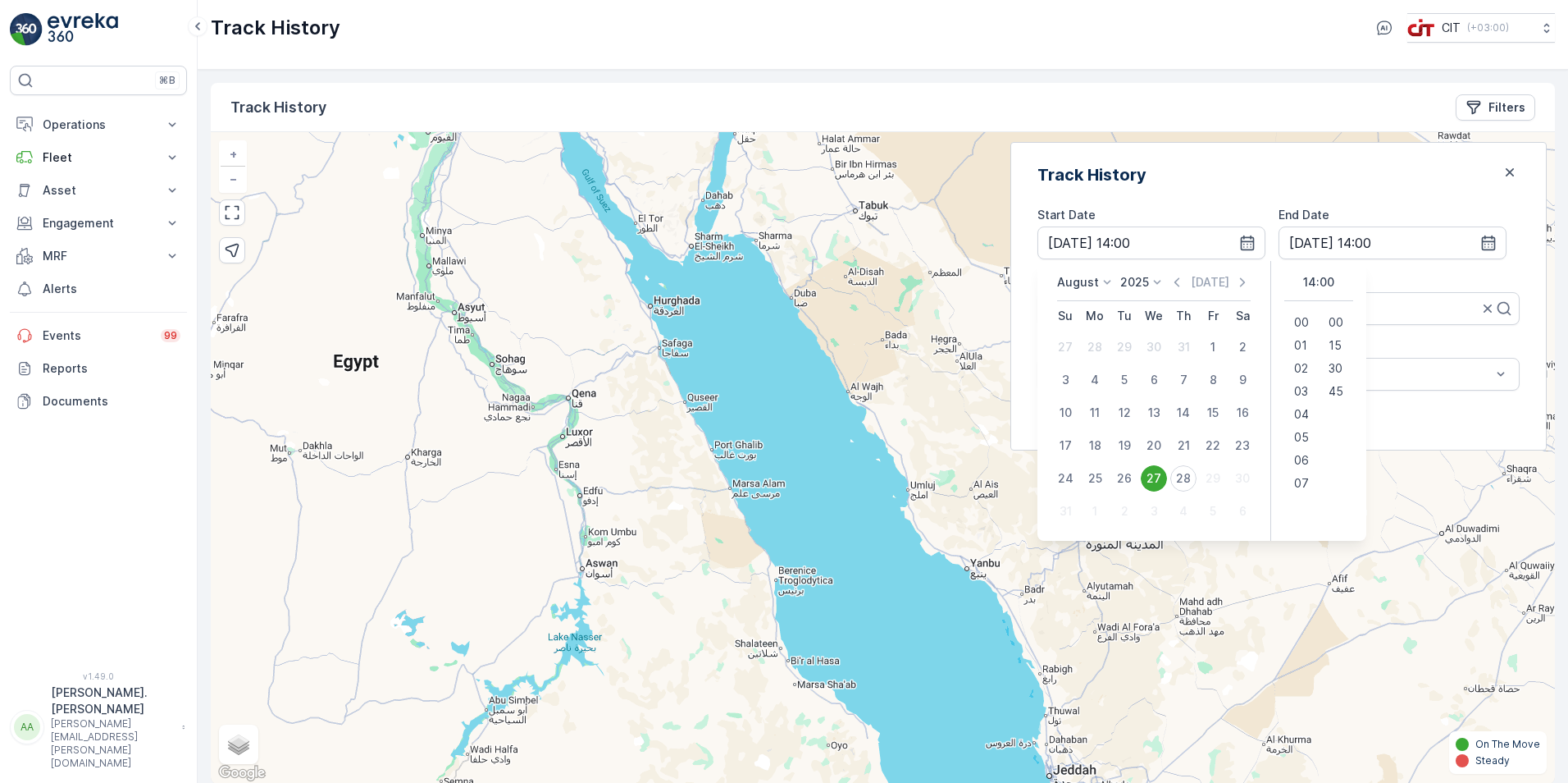
click at [612, 240] on div "Plate" at bounding box center [1279, 280] width 482 height 16
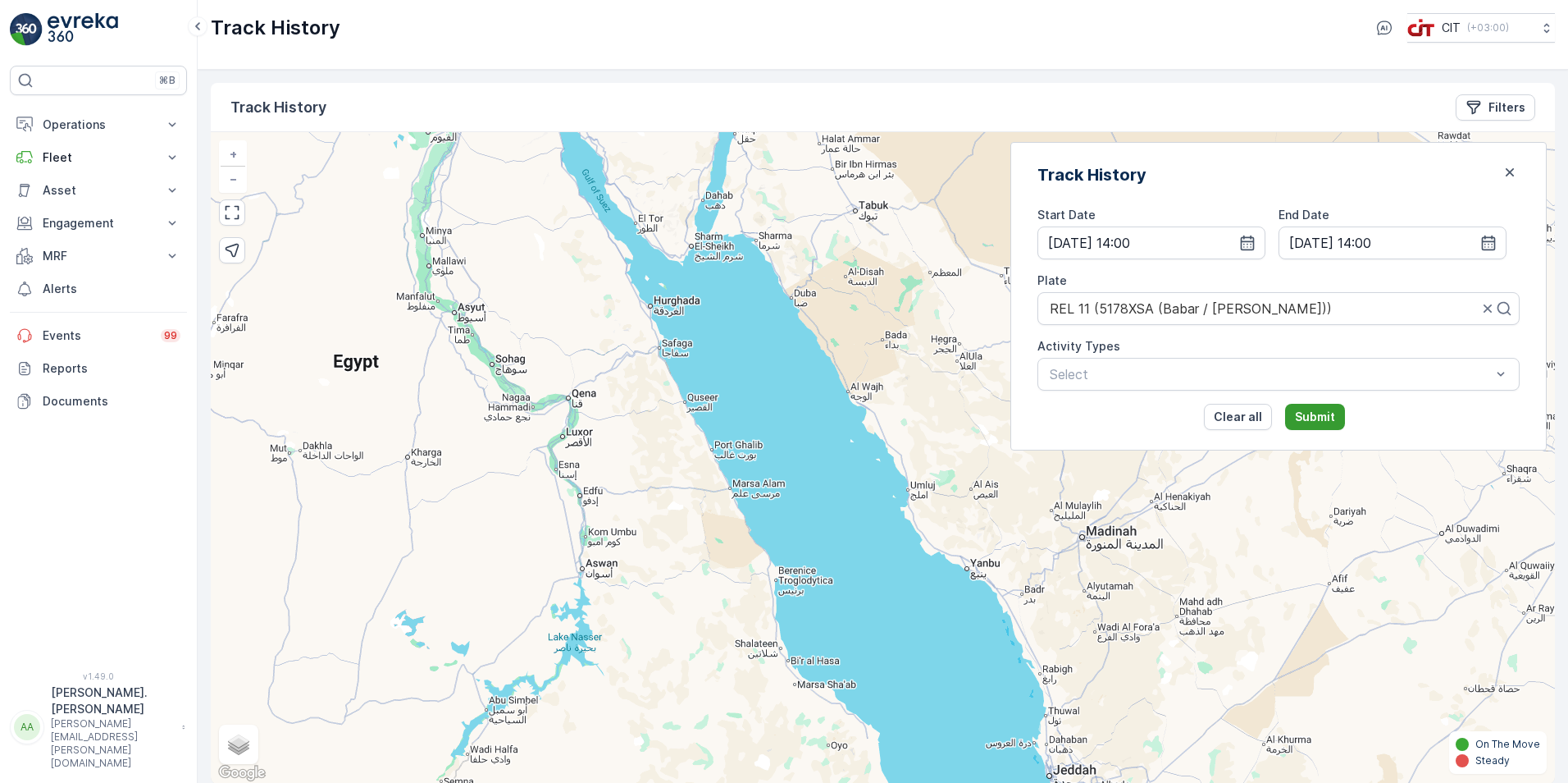
click at [612, 240] on p "Submit" at bounding box center [1315, 416] width 40 height 16
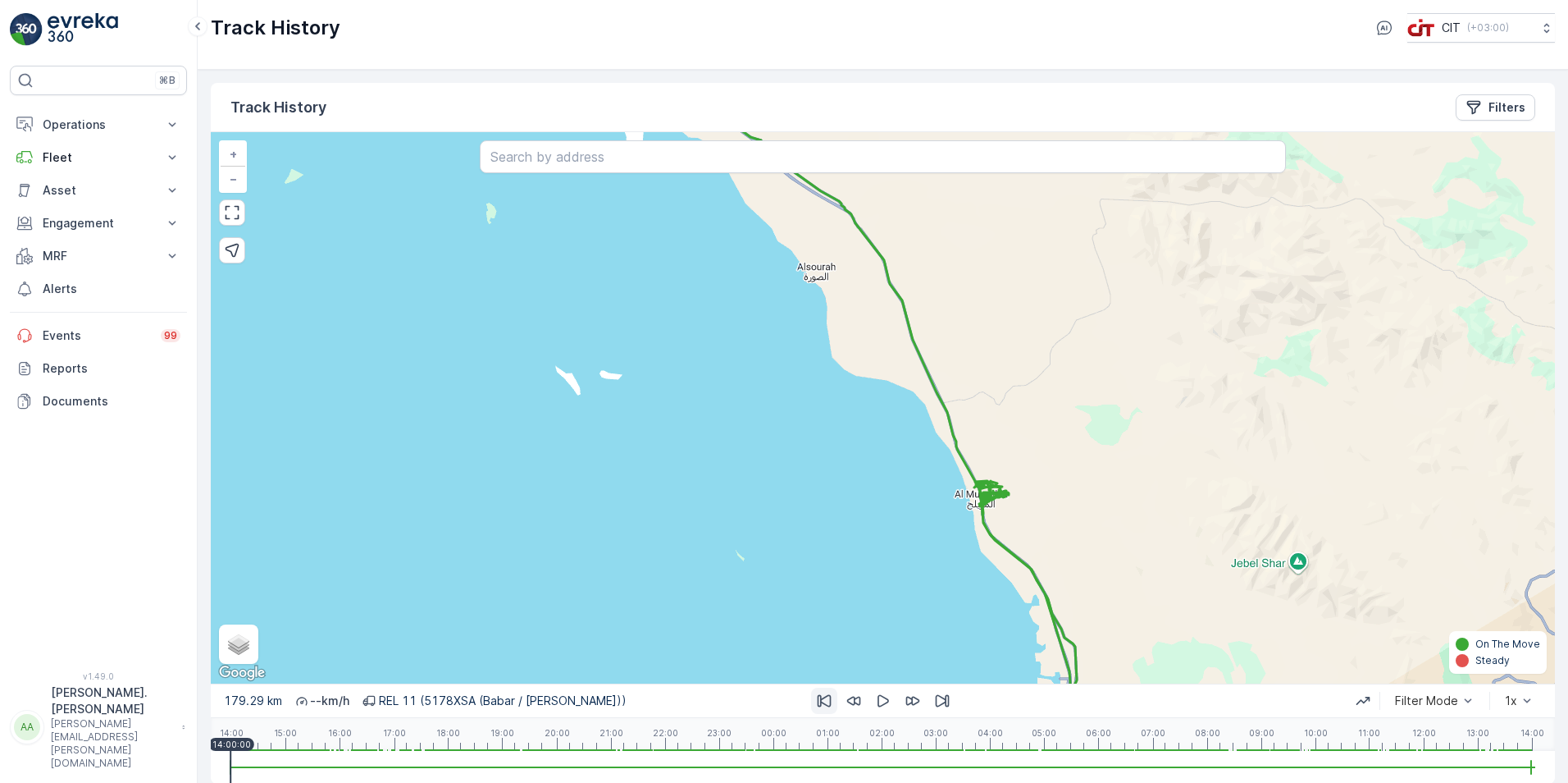
click at [612, 240] on icon "button" at bounding box center [824, 700] width 16 height 16
click at [612, 240] on icon "button" at bounding box center [853, 701] width 14 height 9
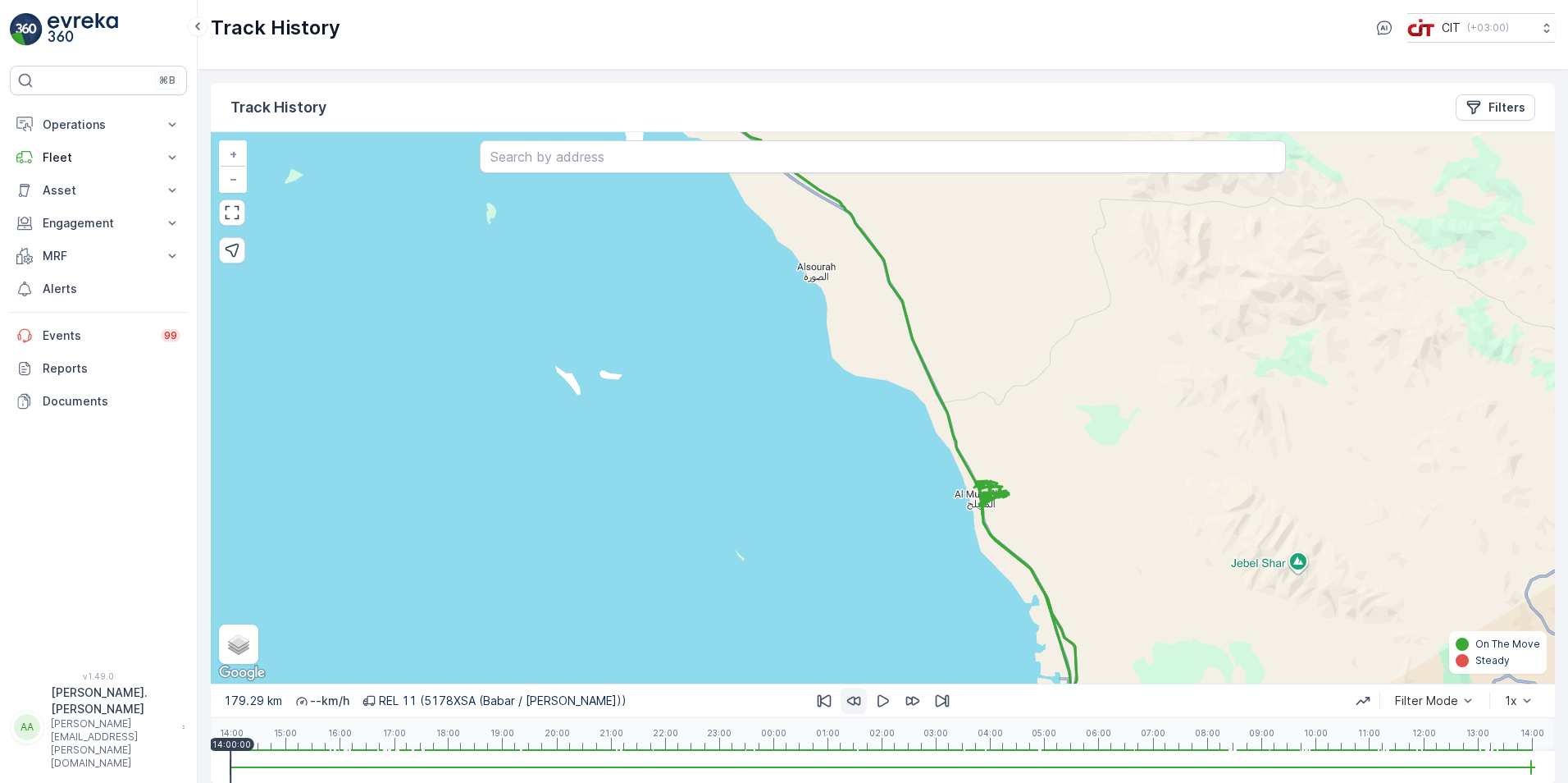
click at [612, 240] on icon "button" at bounding box center [853, 701] width 14 height 9
click at [612, 240] on div at bounding box center [882, 767] width 1344 height 33
click at [384, 240] on div at bounding box center [882, 767] width 1305 height 33
click at [306, 240] on div "14:00 15:00 16:00 17:00 18:00 19:00 20:00 21:00 22:00 23:00 00:00 01:00 02:00 0…" at bounding box center [882, 734] width 1305 height 33
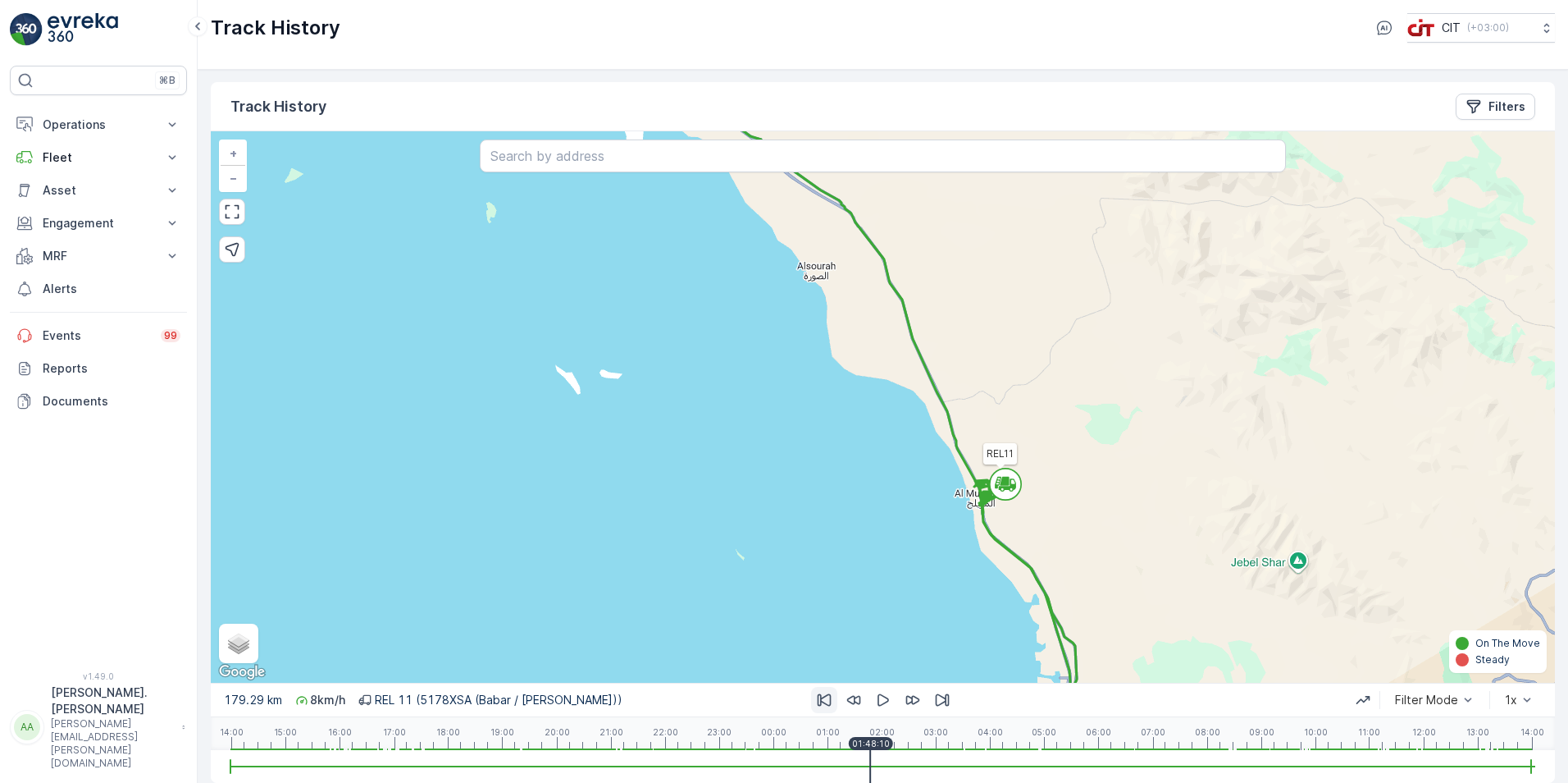
click at [612, 240] on icon at bounding box center [1005, 481] width 9 height 8
click at [612, 240] on icon "button" at bounding box center [824, 699] width 16 height 16
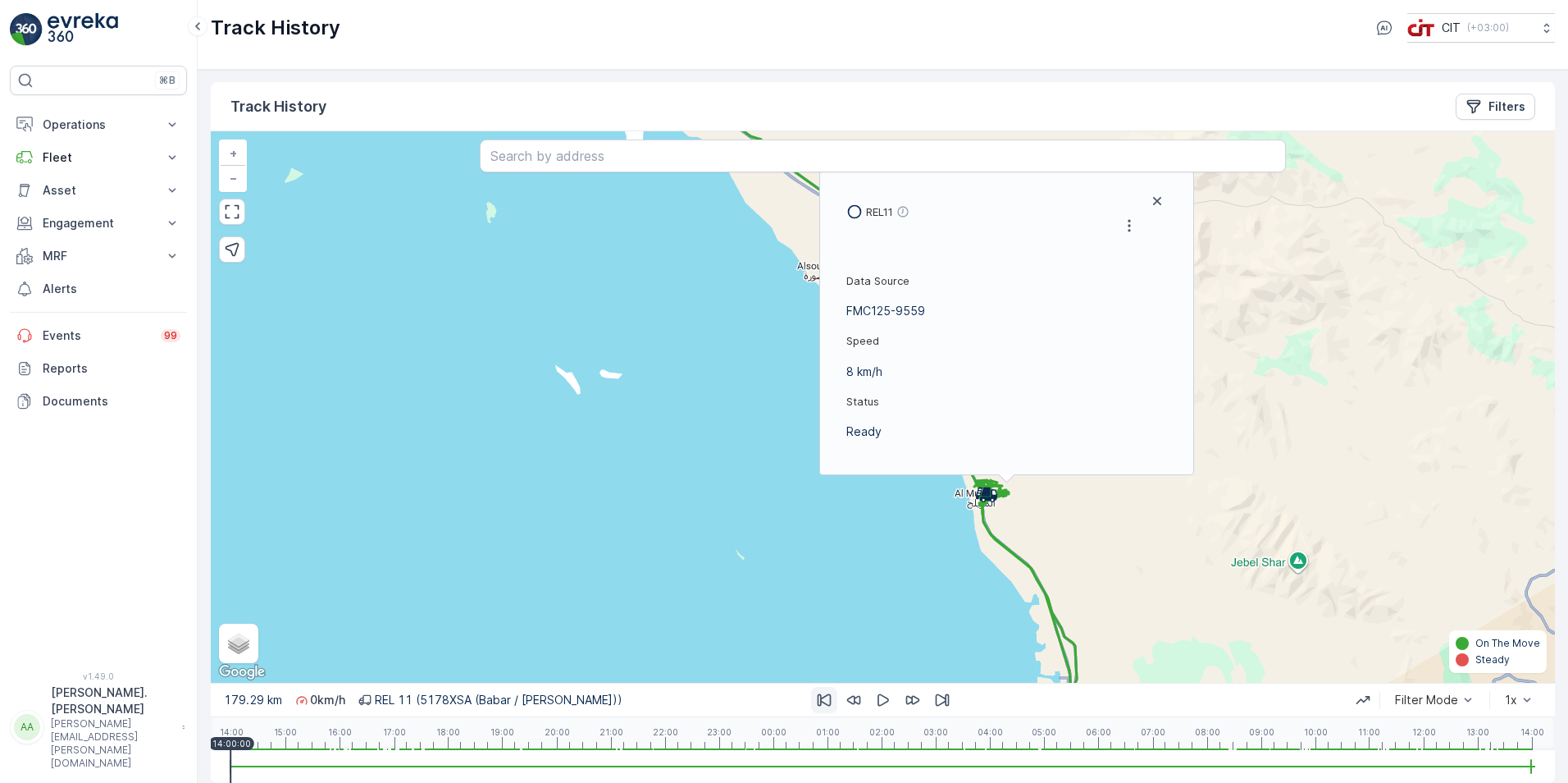
click at [612, 240] on icon "button" at bounding box center [824, 699] width 16 height 16
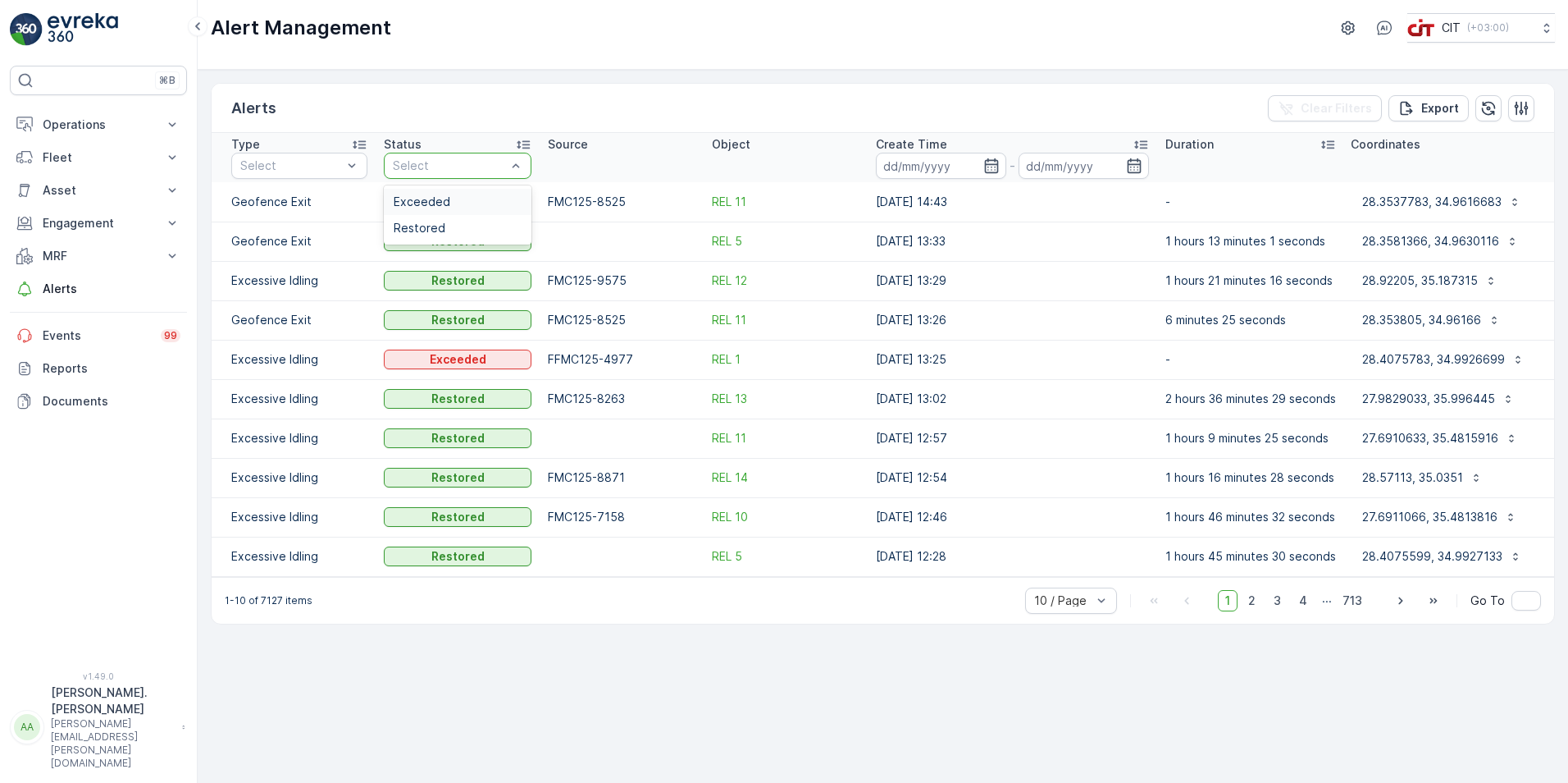
click at [487, 199] on div "Exceeded" at bounding box center [458, 201] width 128 height 13
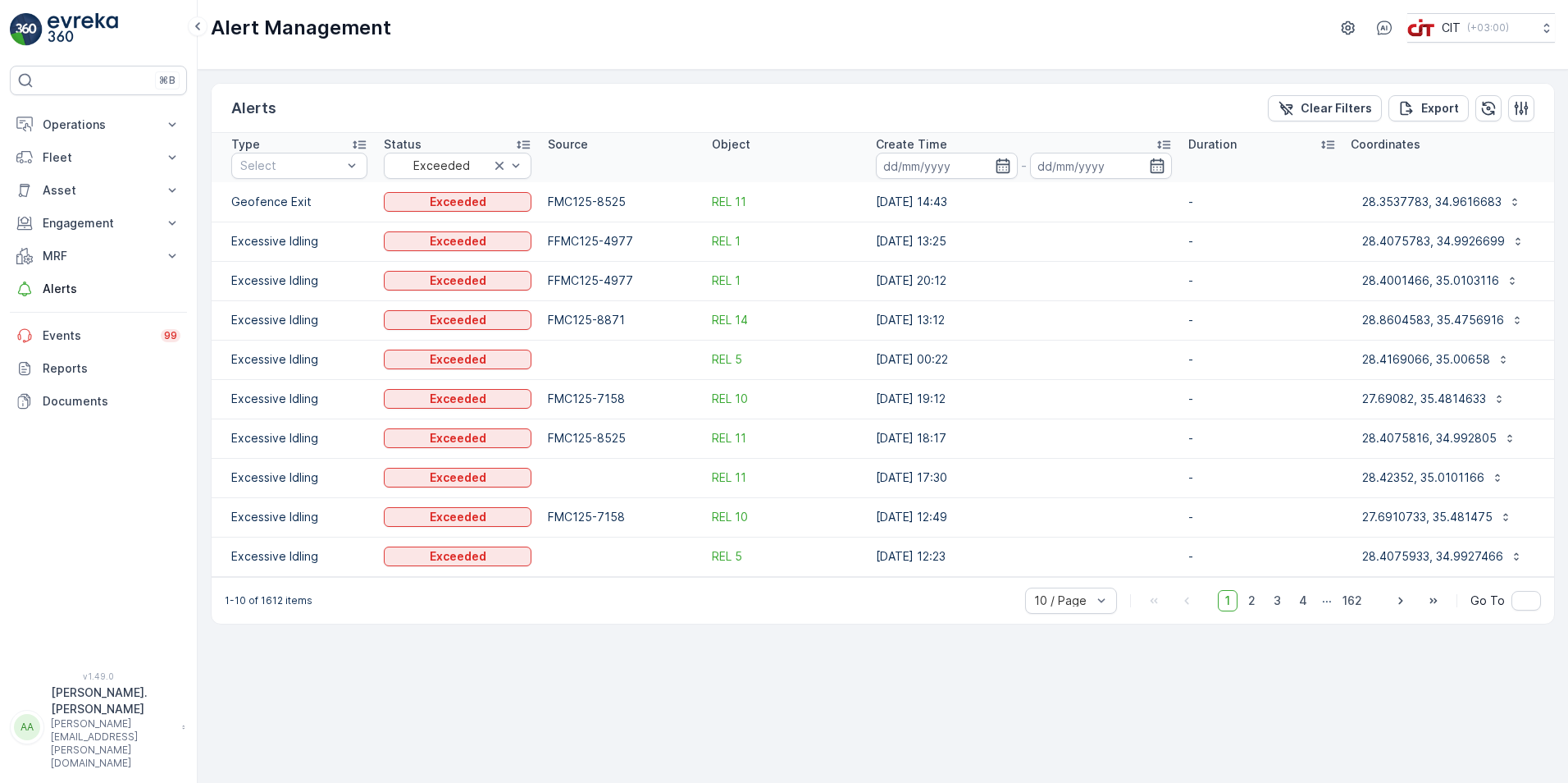
click at [933, 201] on td "28.08.2025 14:43" at bounding box center [1023, 202] width 312 height 39
click at [1329, 143] on icon at bounding box center [1328, 144] width 16 height 16
click at [1470, 195] on p "28.4332666, 35.00403" at bounding box center [1428, 201] width 127 height 16
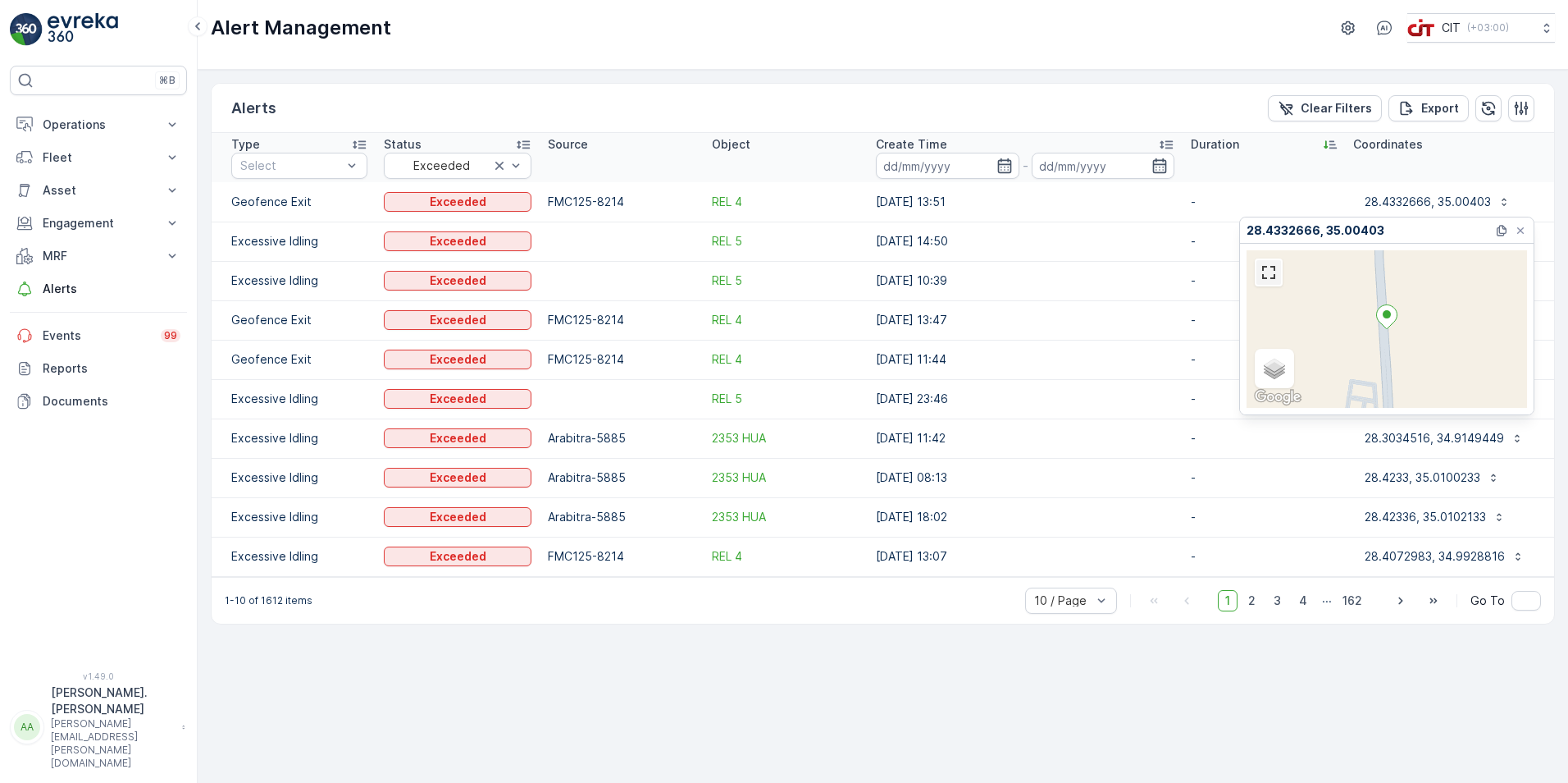
click at [1268, 276] on link at bounding box center [1269, 272] width 25 height 25
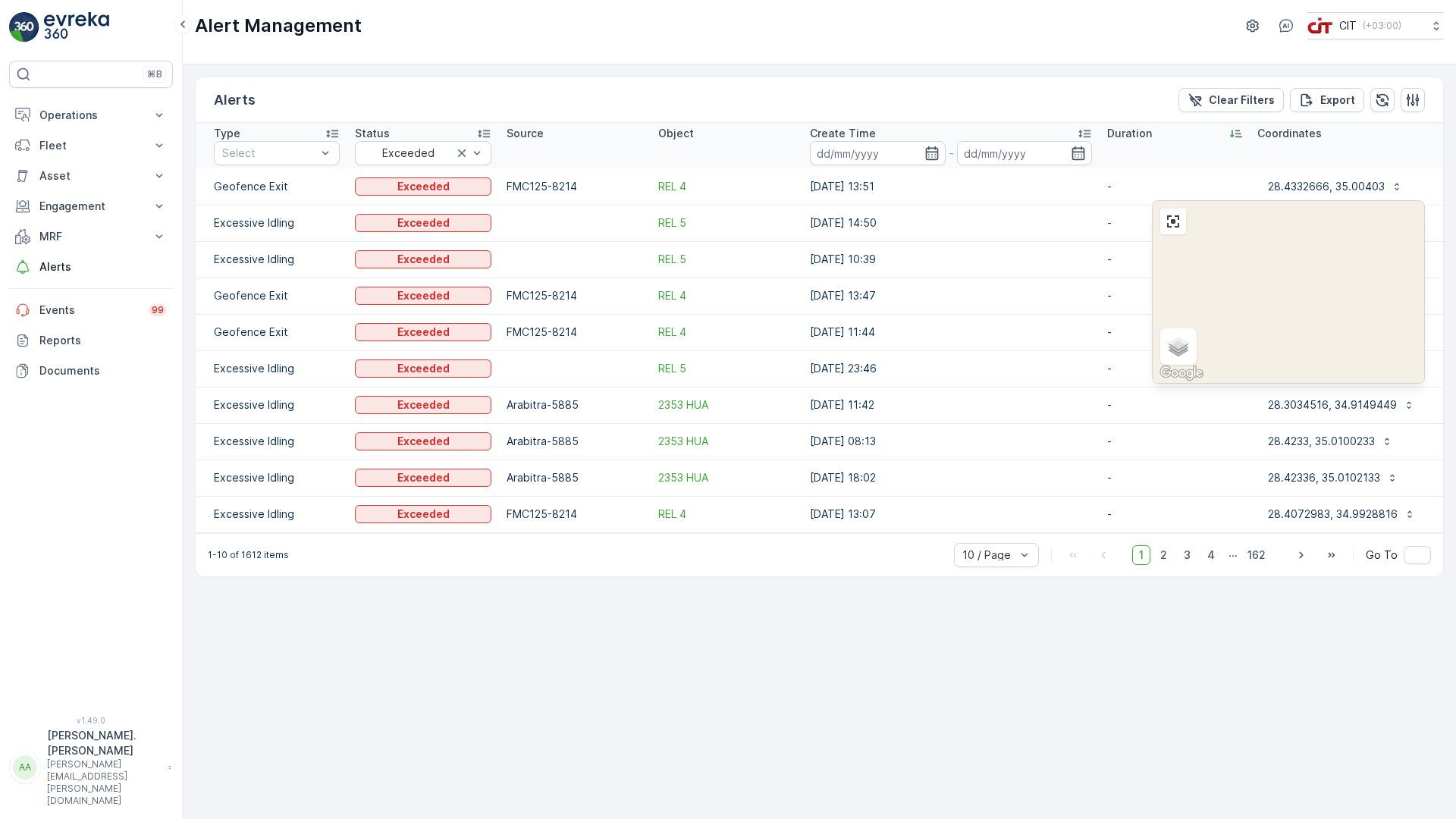
click at [1152, 383] on div "Satellite Roadmap Terrain Hybrid Leaflet Keyboard shortcuts Map Data Map data ©…" at bounding box center [1288, 292] width 271 height 182
drag, startPoint x: 776, startPoint y: 299, endPoint x: 821, endPoint y: 402, distance: 112.4
click at [1152, 383] on div "Satellite Roadmap Terrain Hybrid Leaflet Keyboard shortcuts Map Data Map data ©…" at bounding box center [1288, 292] width 271 height 182
click at [1162, 210] on link at bounding box center [1173, 221] width 23 height 23
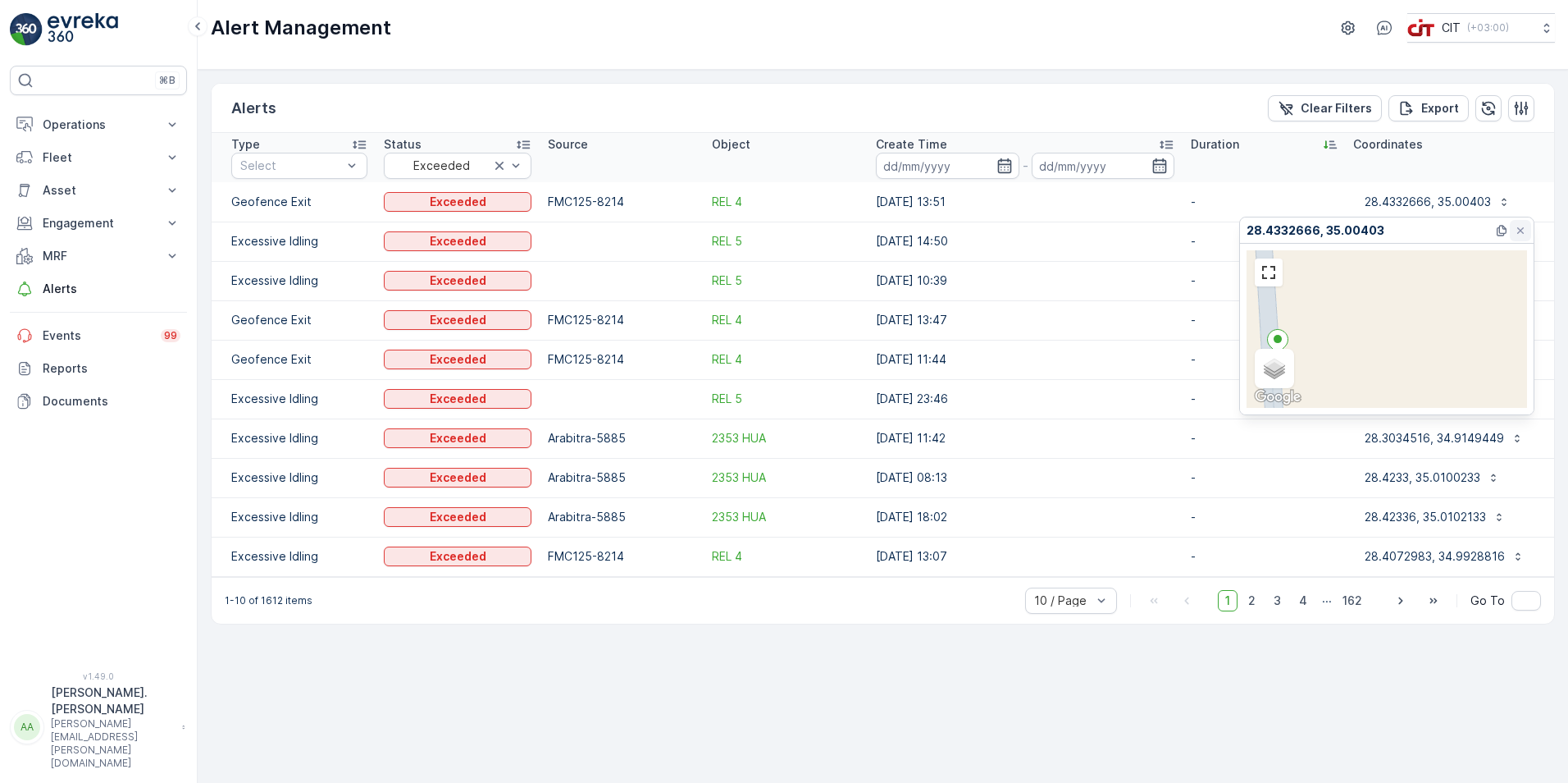
click at [1516, 227] on icon at bounding box center [1520, 230] width 13 height 13
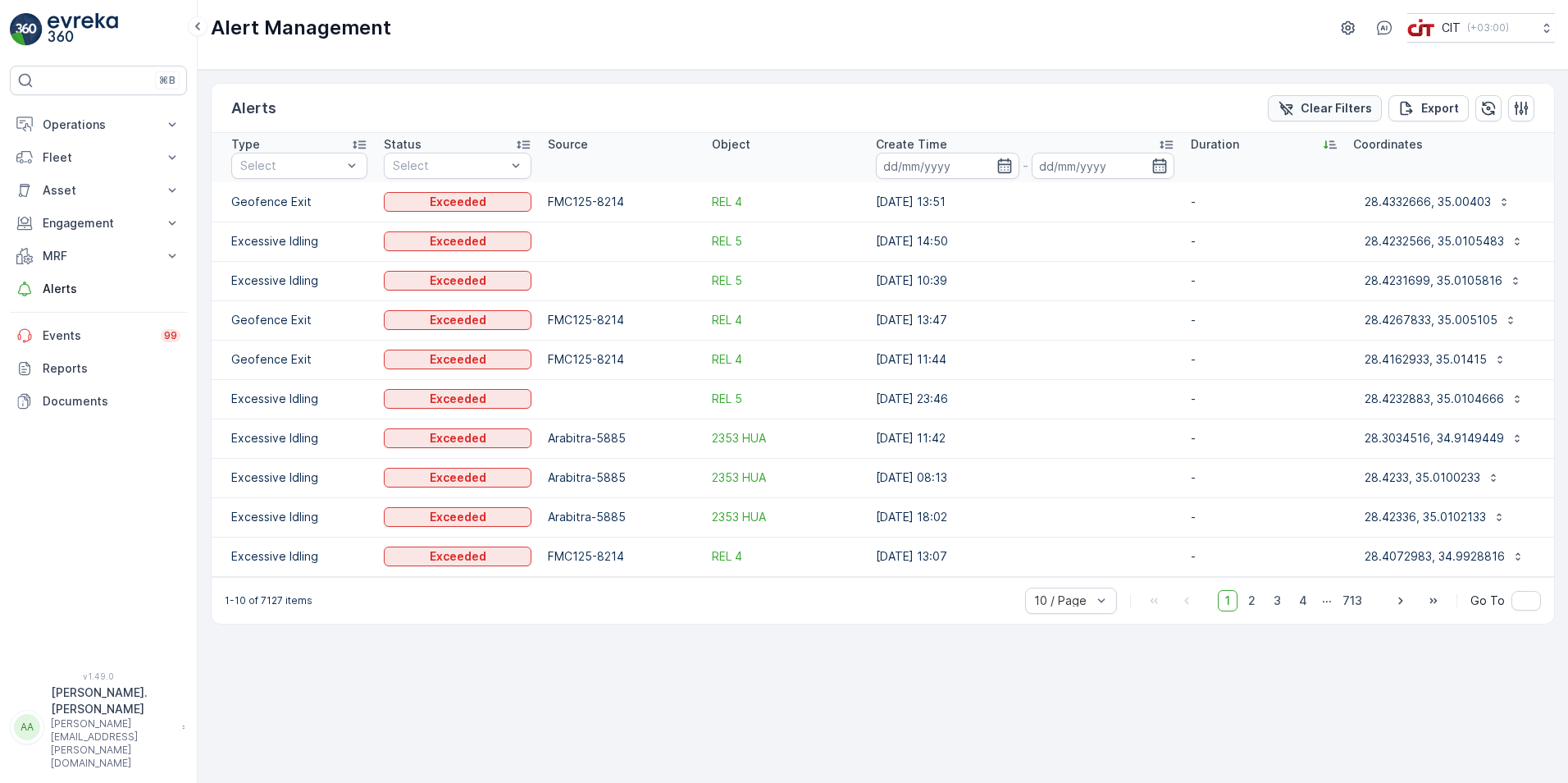
click at [1322, 109] on p "Clear Filters" at bounding box center [1336, 108] width 71 height 16
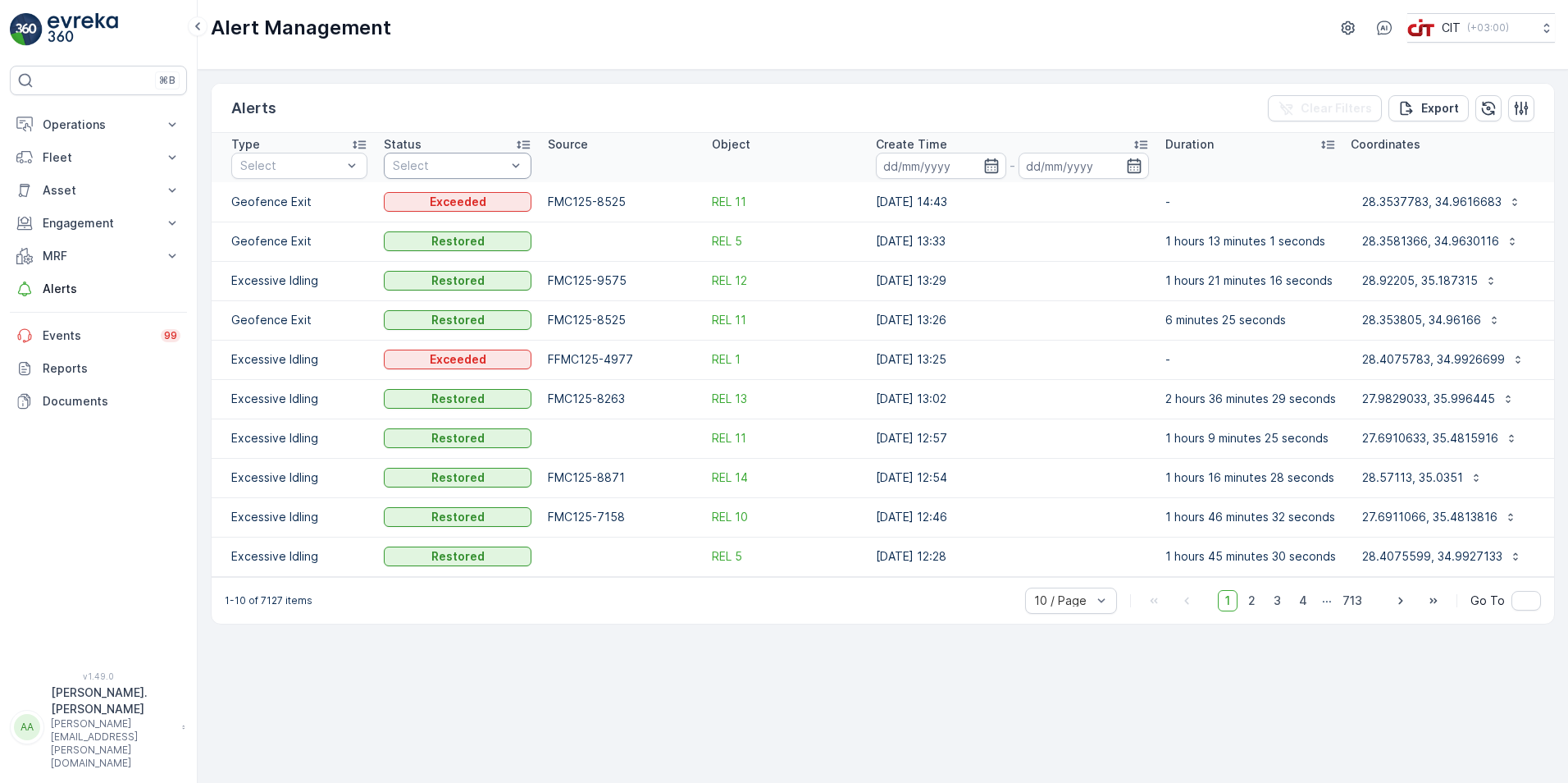
click at [481, 663] on div "Alerts Clear Filters Export Type Select Status Select Source Object Create Time…" at bounding box center [883, 425] width 1370 height 713
drag, startPoint x: 229, startPoint y: 281, endPoint x: 358, endPoint y: 288, distance: 129.2
click at [358, 288] on td "Excessive Idling" at bounding box center [293, 281] width 164 height 39
click at [282, 363] on td "Excessive Idling" at bounding box center [293, 359] width 164 height 39
drag, startPoint x: 320, startPoint y: 361, endPoint x: 223, endPoint y: 361, distance: 97.0
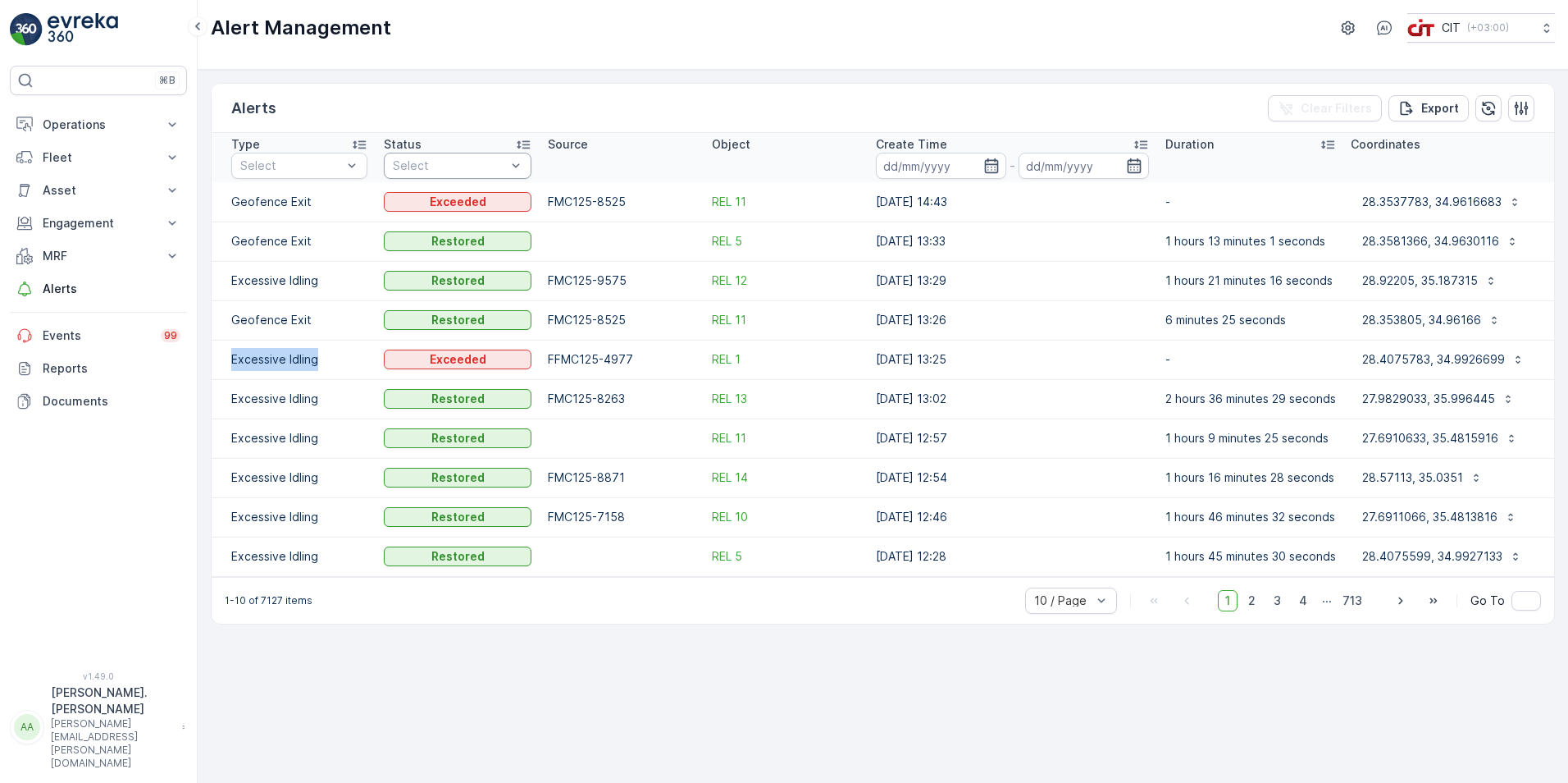
click at [223, 361] on td "Excessive Idling" at bounding box center [293, 359] width 164 height 39
click at [1172, 320] on td "6 minutes 25 seconds" at bounding box center [1251, 320] width 187 height 39
drag, startPoint x: 704, startPoint y: 359, endPoint x: 1296, endPoint y: 354, distance: 592.0
click at [1296, 354] on tr "Excessive Idling Exceeded FFMC125-4977 REL 1 28.08.2025 13:25 - 28.4075783, 34.…" at bounding box center [883, 359] width 1343 height 39
click at [642, 370] on td "FFMC125-4977" at bounding box center [622, 359] width 164 height 39
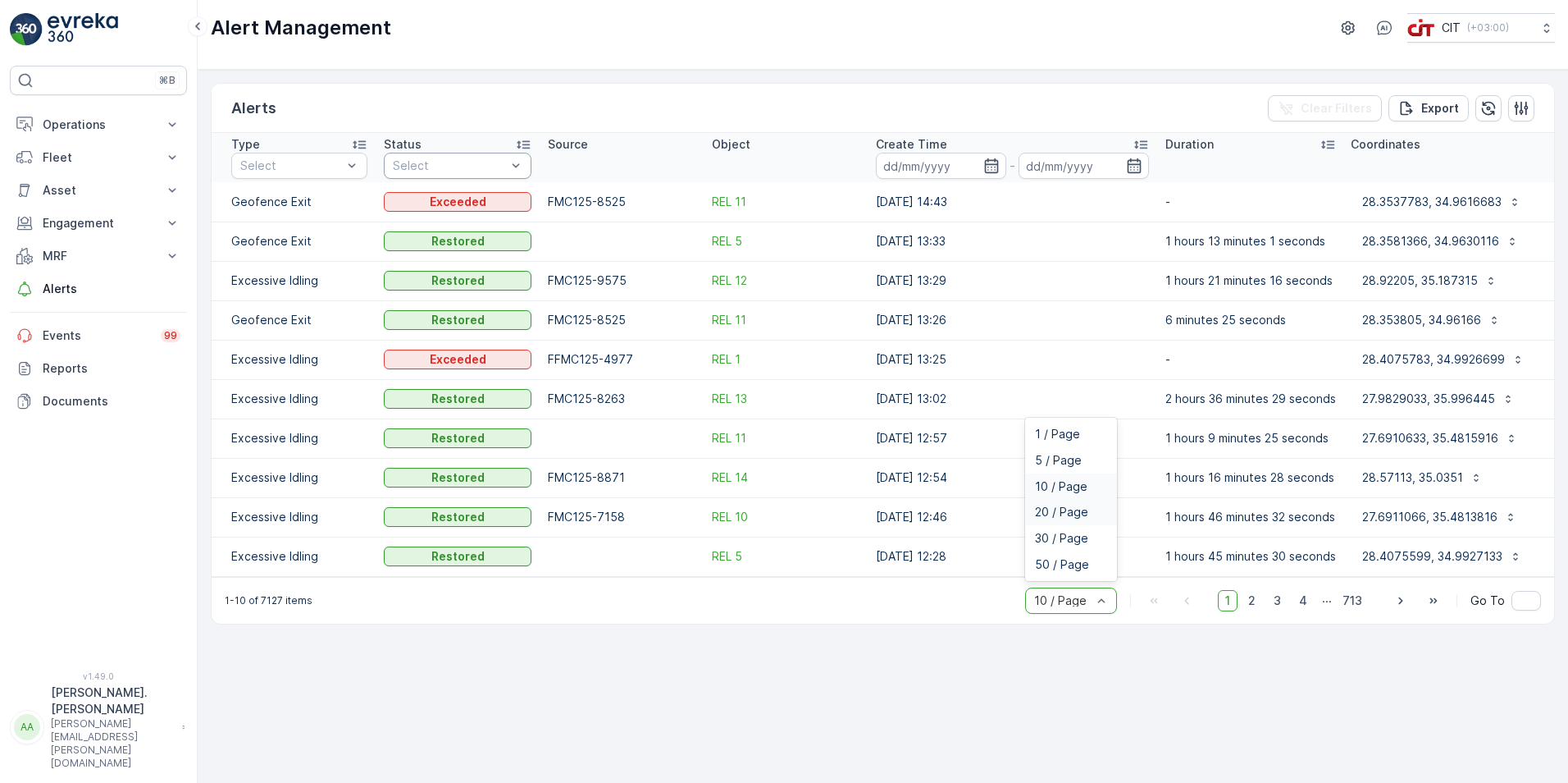
click at [1074, 508] on span "20 / Page" at bounding box center [1062, 512] width 53 height 13
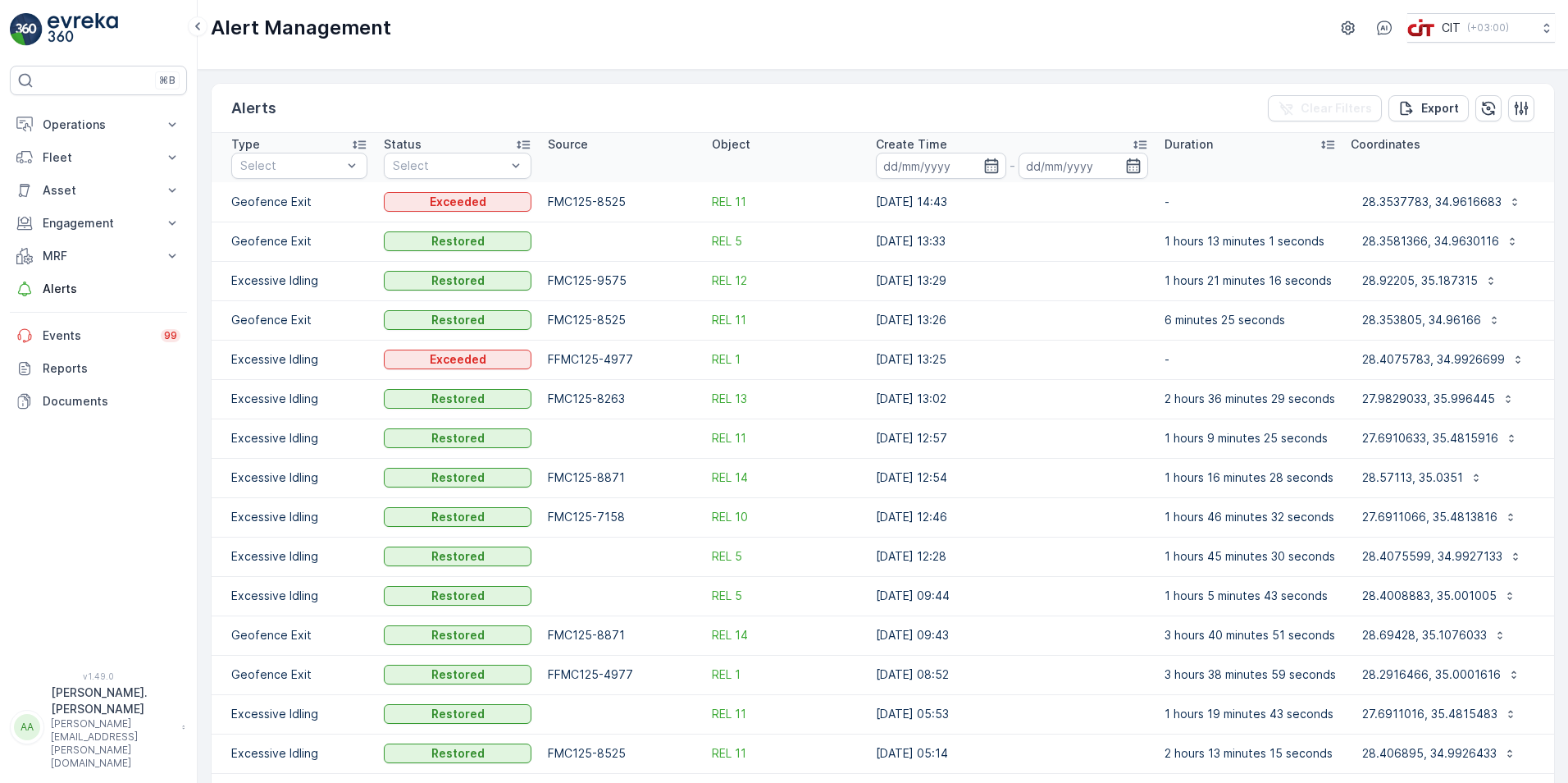
scroll to position [249, 0]
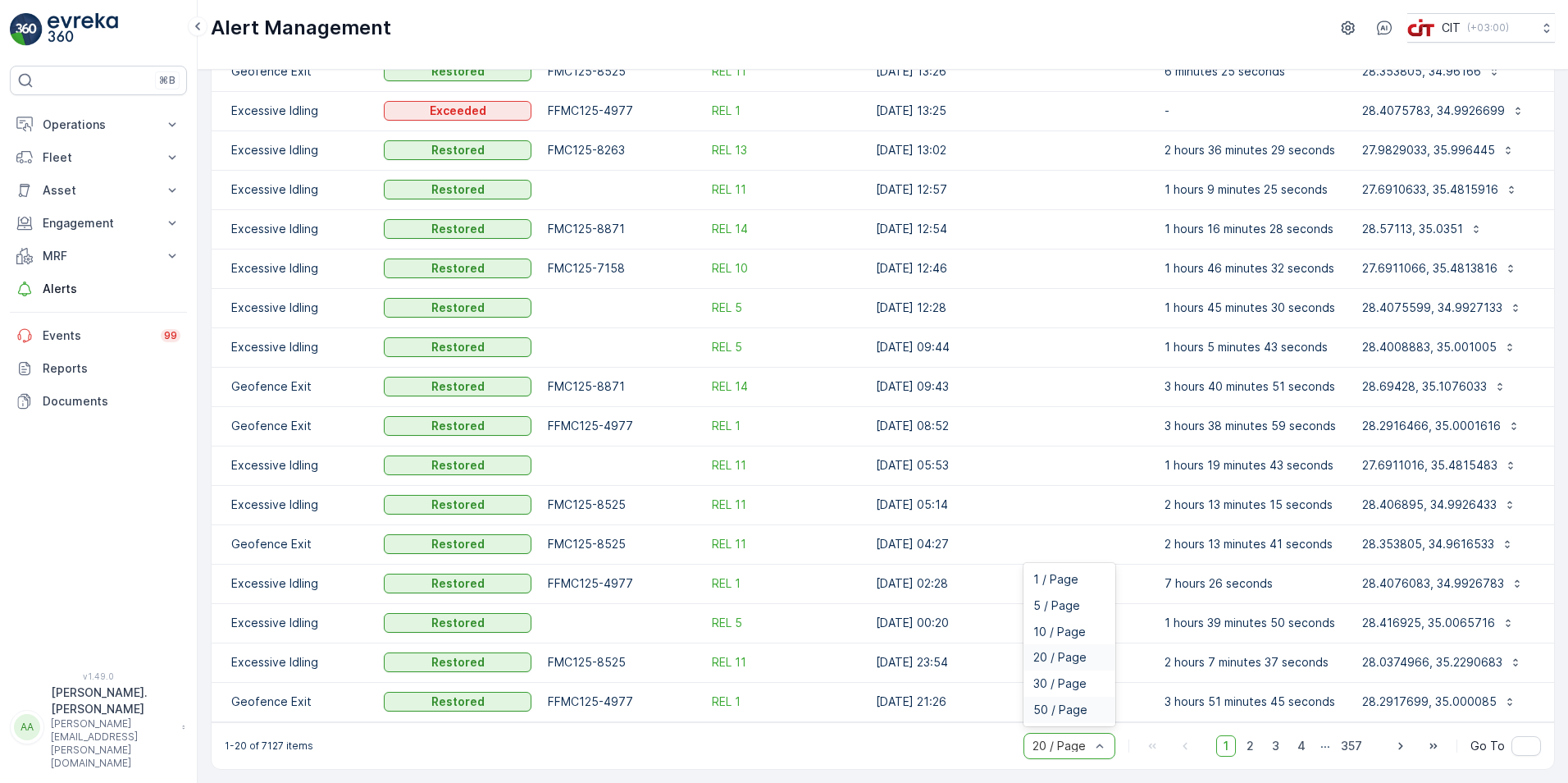
click at [1079, 704] on span "50 / Page" at bounding box center [1060, 709] width 54 height 13
